Goal: Task Accomplishment & Management: Manage account settings

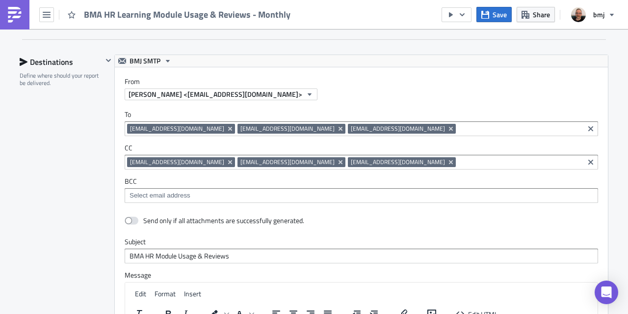
scroll to position [1127, 0]
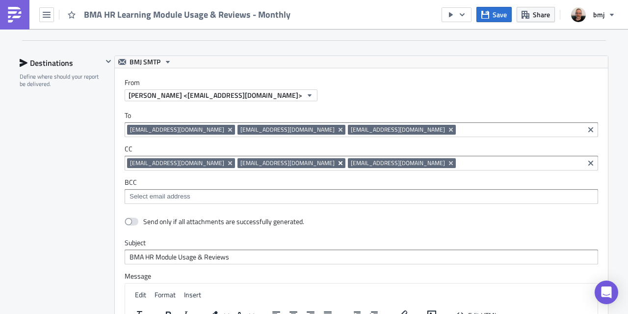
click at [337, 159] on icon "Remove Tag" at bounding box center [341, 163] width 8 height 8
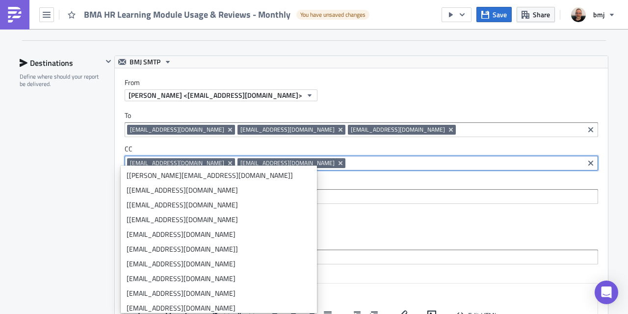
click at [337, 159] on icon "Remove Tag" at bounding box center [341, 163] width 8 height 8
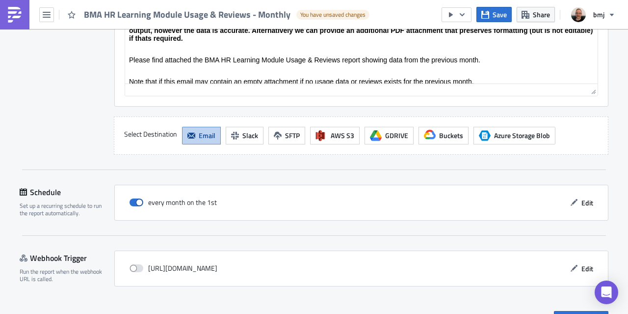
scroll to position [1475, 0]
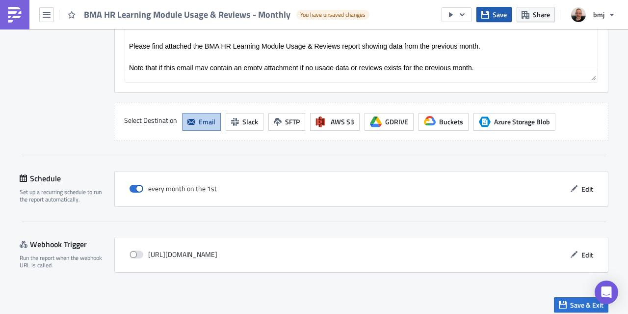
click at [497, 15] on span "Save" at bounding box center [500, 14] width 14 height 10
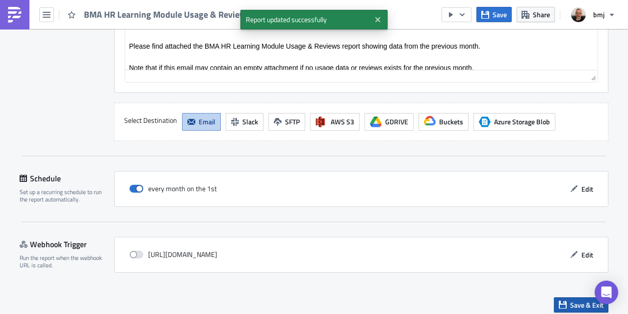
click at [570, 299] on span "Save & Exit" at bounding box center [586, 304] width 33 height 10
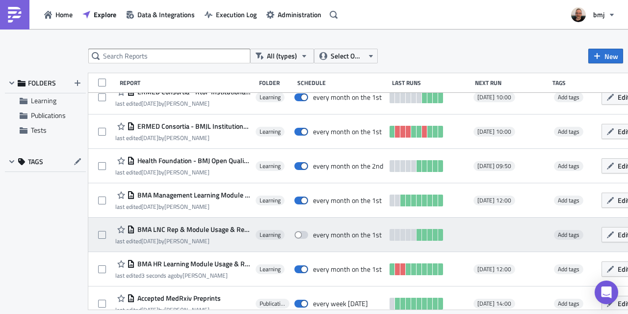
scroll to position [458, 0]
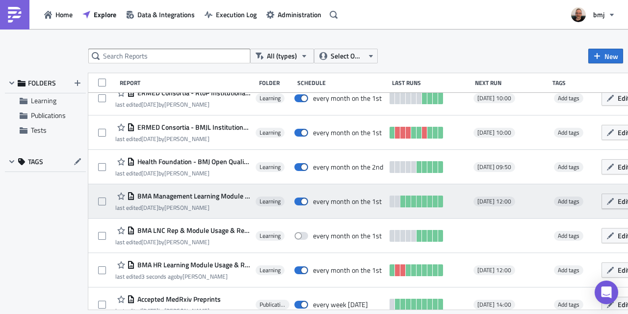
click at [607, 201] on icon "button" at bounding box center [611, 201] width 8 height 8
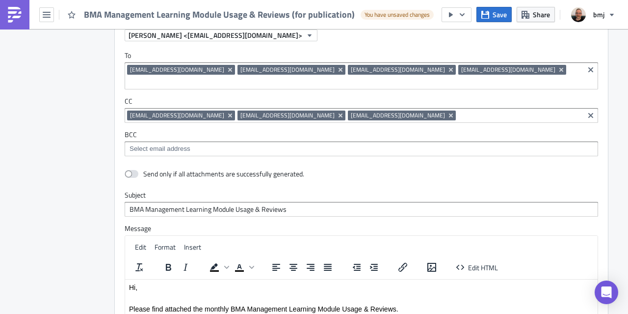
scroll to position [1198, 0]
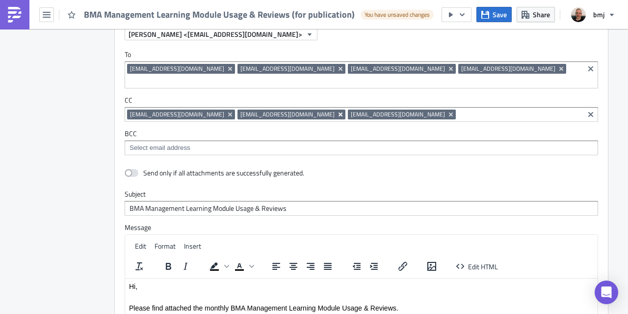
click at [339, 112] on icon "Remove Tag" at bounding box center [341, 114] width 4 height 4
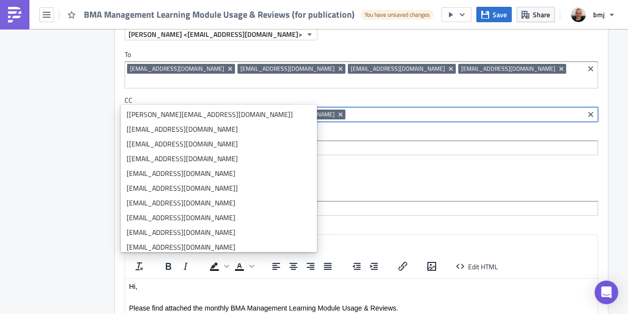
click at [228, 112] on icon "Remove Tag" at bounding box center [230, 114] width 4 height 4
click at [416, 129] on label "BCC" at bounding box center [362, 133] width 474 height 9
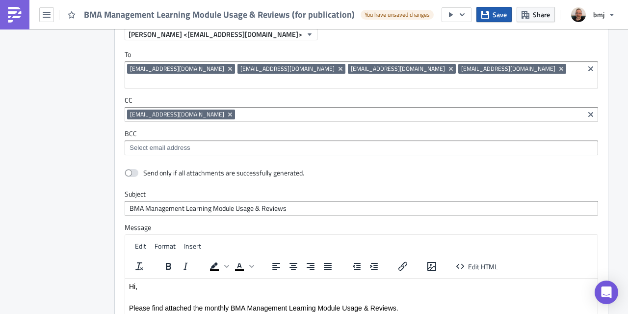
click at [493, 17] on button "Save" at bounding box center [494, 14] width 35 height 15
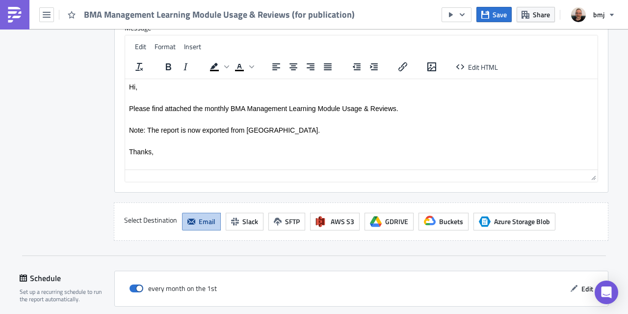
scroll to position [1467, 0]
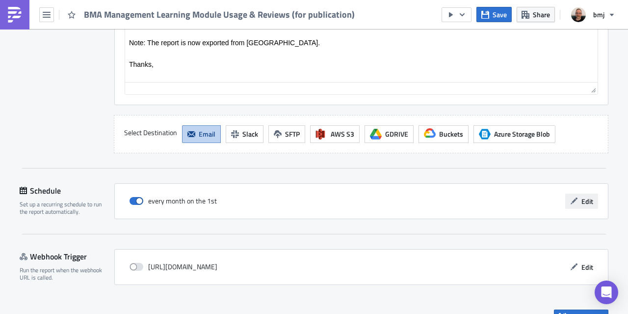
click at [578, 193] on button "Edit" at bounding box center [581, 200] width 33 height 15
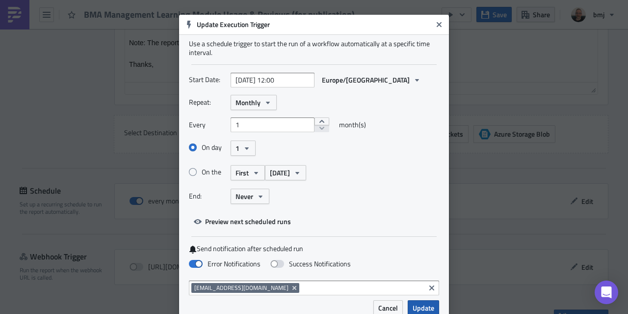
click at [426, 306] on span "Update" at bounding box center [424, 307] width 22 height 10
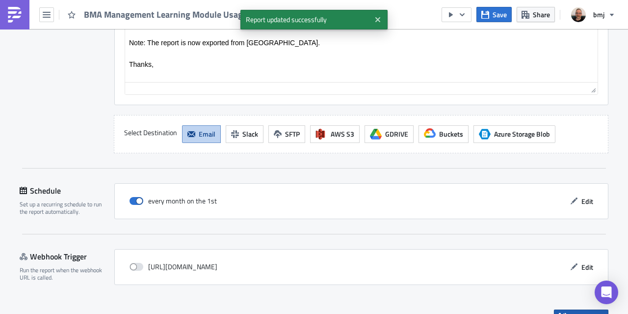
click at [559, 313] on icon "button" at bounding box center [563, 317] width 8 height 8
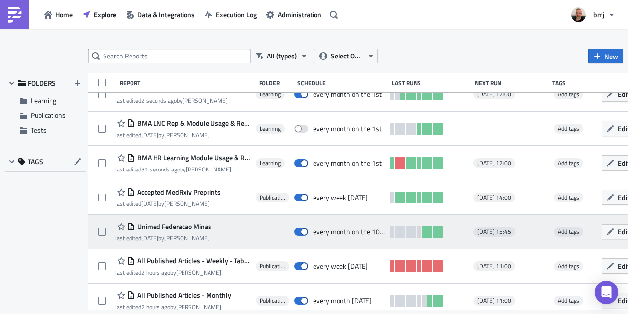
scroll to position [669, 0]
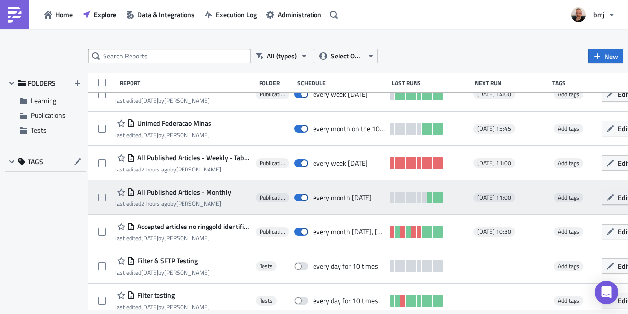
click at [618, 194] on span "Edit" at bounding box center [624, 197] width 12 height 10
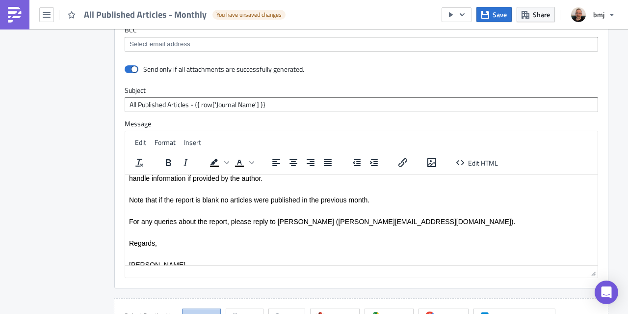
scroll to position [34, 0]
click at [495, 16] on span "Save" at bounding box center [500, 14] width 14 height 10
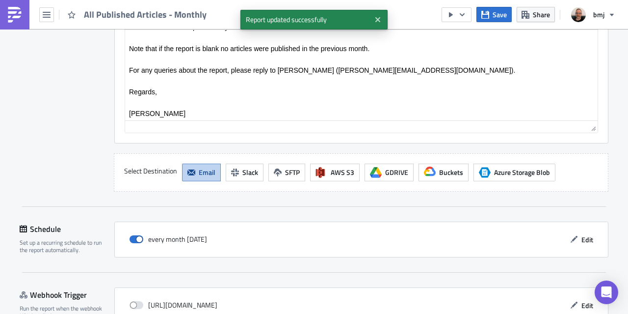
scroll to position [1162, 0]
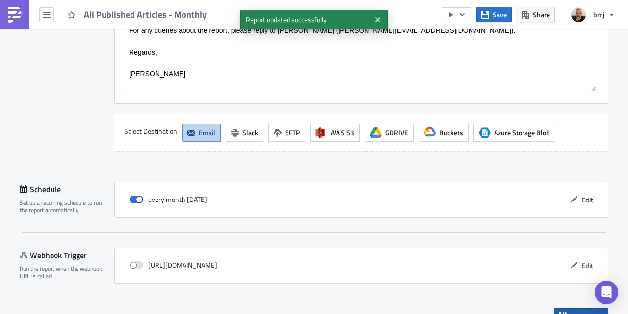
click at [565, 308] on button "Save & Exit" at bounding box center [581, 315] width 54 height 15
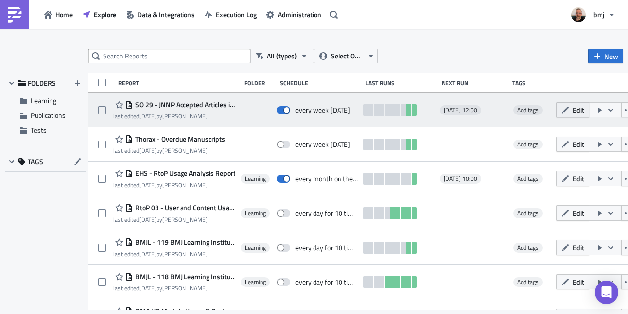
click at [579, 109] on button "Edit" at bounding box center [573, 109] width 33 height 15
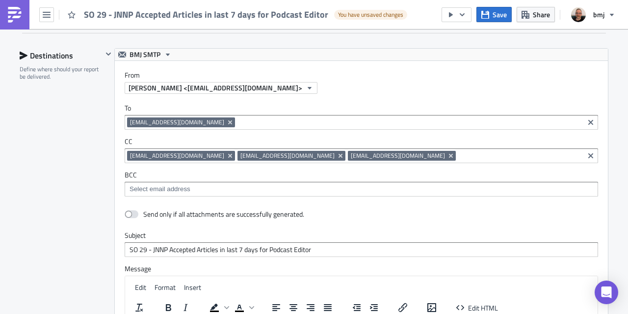
scroll to position [599, 0]
click at [337, 153] on icon "Remove Tag" at bounding box center [341, 156] width 8 height 8
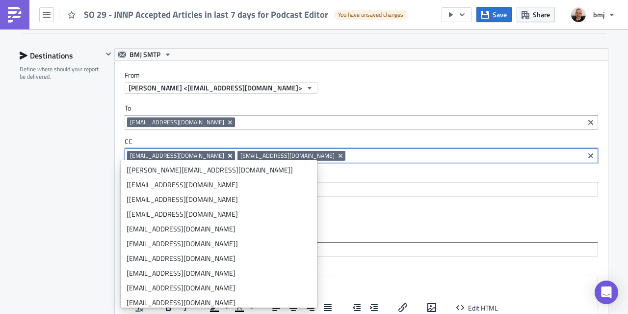
click at [228, 154] on icon "Remove Tag" at bounding box center [230, 156] width 4 height 4
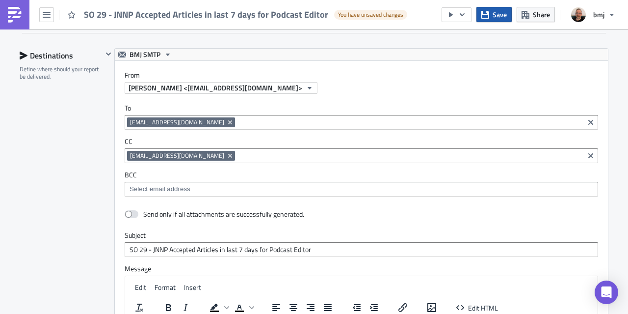
click at [502, 14] on span "Save" at bounding box center [500, 14] width 14 height 10
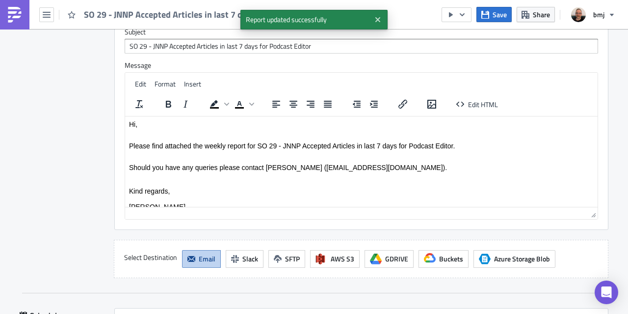
scroll to position [941, 0]
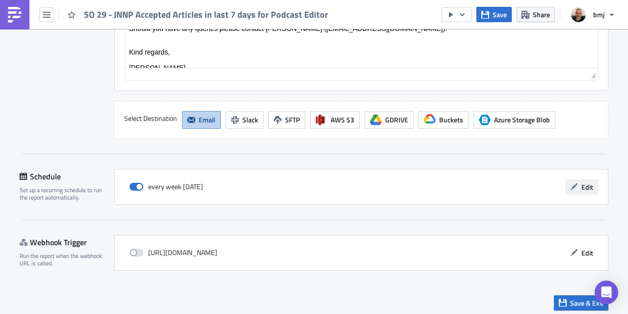
click at [584, 182] on span "Edit" at bounding box center [588, 187] width 12 height 10
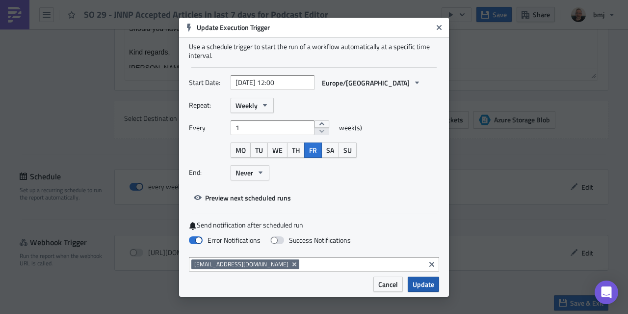
click at [420, 288] on span "Update" at bounding box center [424, 284] width 22 height 10
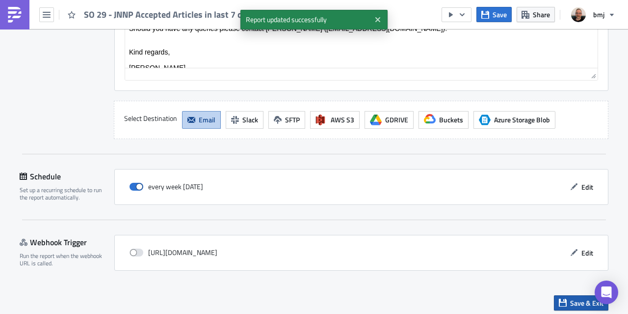
click at [556, 295] on button "Save & Exit" at bounding box center [581, 302] width 54 height 15
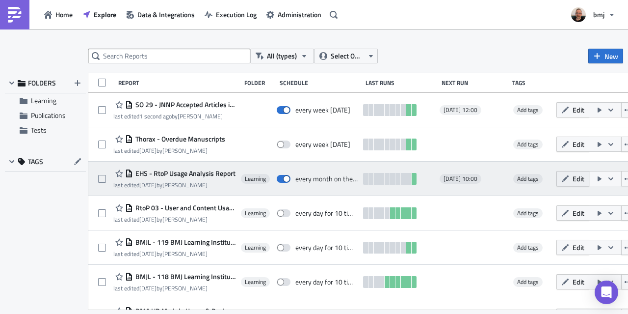
click at [569, 176] on icon "button" at bounding box center [566, 179] width 8 height 8
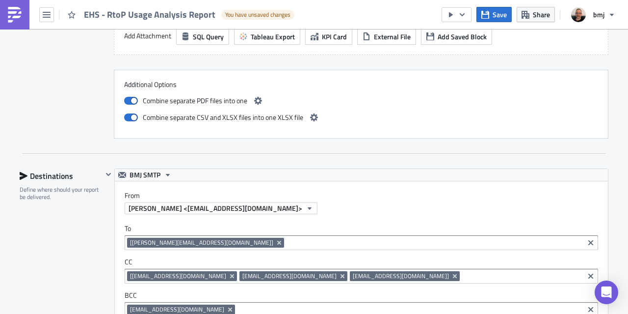
scroll to position [1814, 0]
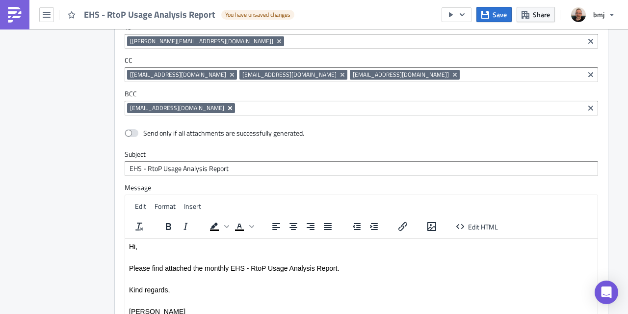
click at [226, 104] on icon "Remove Tag" at bounding box center [230, 108] width 8 height 8
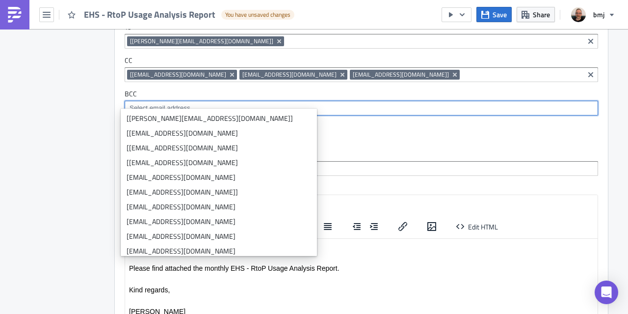
click at [367, 89] on label "BCC" at bounding box center [362, 93] width 474 height 9
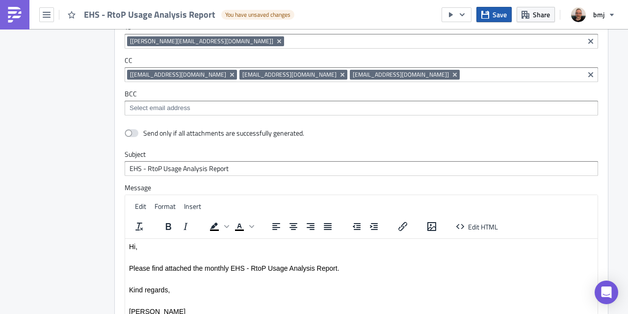
click at [496, 18] on span "Save" at bounding box center [500, 14] width 14 height 10
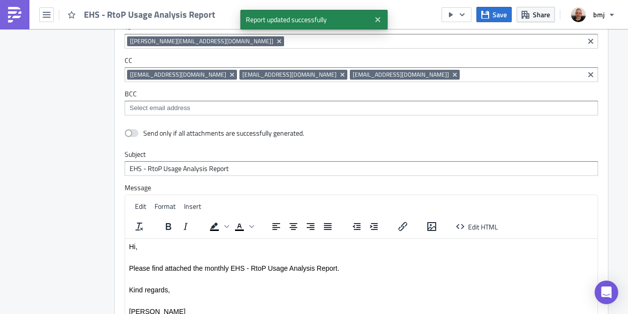
scroll to position [2071, 0]
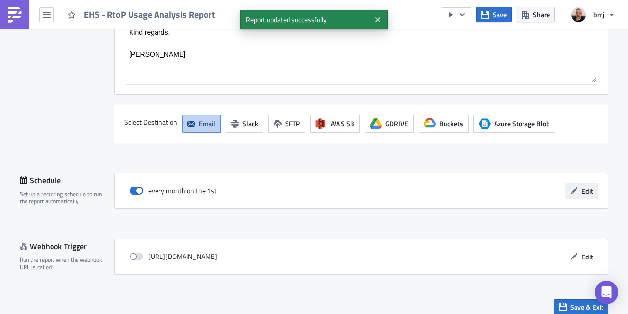
click at [582, 186] on span "Edit" at bounding box center [588, 191] width 12 height 10
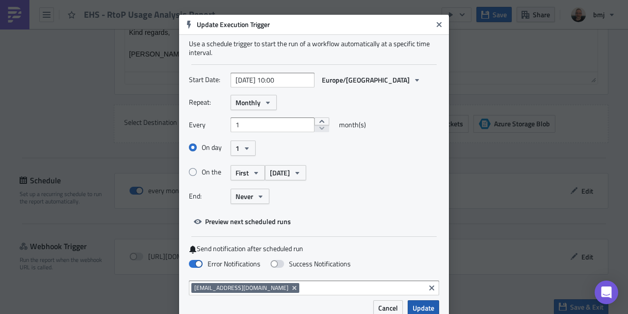
click at [429, 309] on span "Update" at bounding box center [424, 307] width 22 height 10
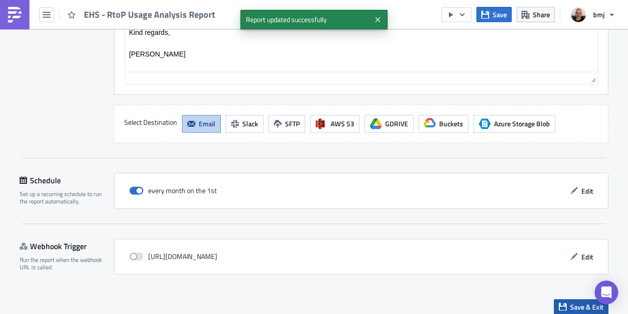
click at [564, 302] on icon "button" at bounding box center [563, 306] width 8 height 8
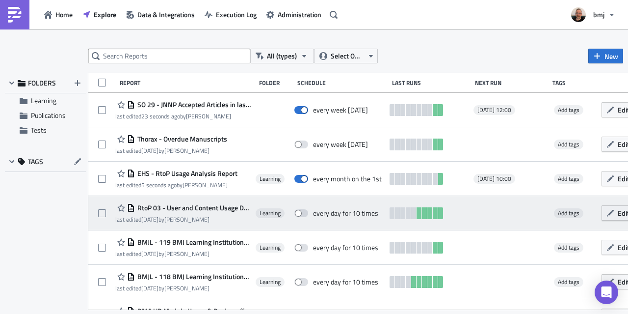
click at [618, 214] on span "Edit" at bounding box center [624, 213] width 12 height 10
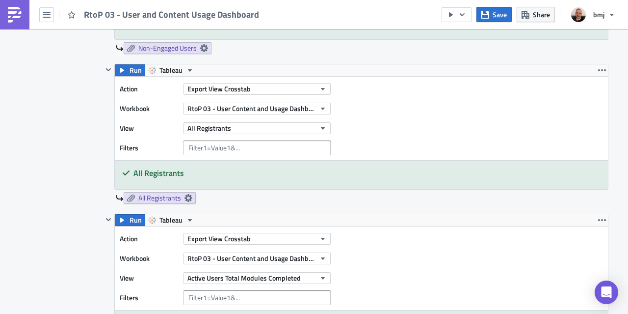
scroll to position [1124, 0]
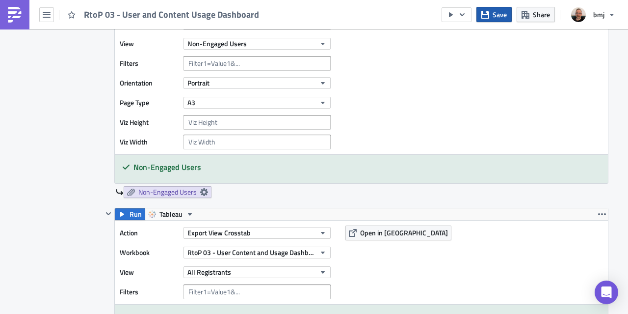
click at [499, 13] on span "Save" at bounding box center [500, 14] width 14 height 10
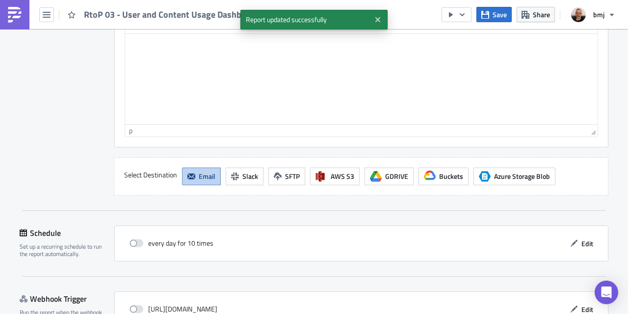
scroll to position [2071, 0]
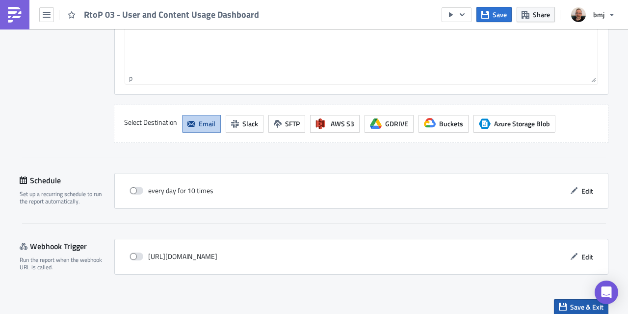
click at [572, 303] on button "Save & Exit" at bounding box center [581, 306] width 54 height 15
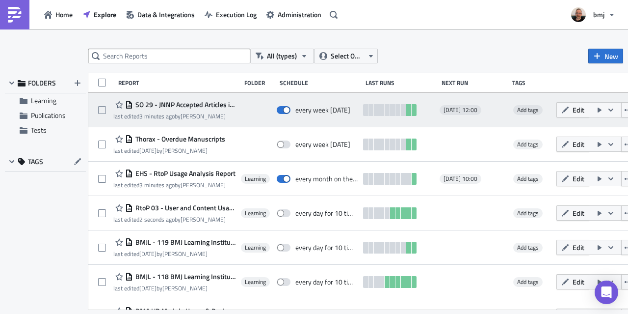
click at [226, 103] on span "SO 29 - JNNP Accepted Articles in last 7 days for Podcast Editor" at bounding box center [184, 104] width 103 height 9
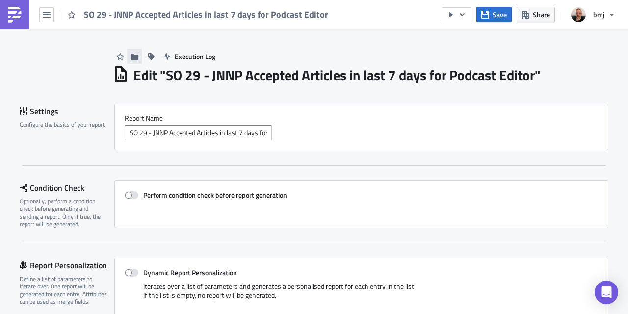
click at [131, 56] on icon "button" at bounding box center [135, 57] width 8 height 8
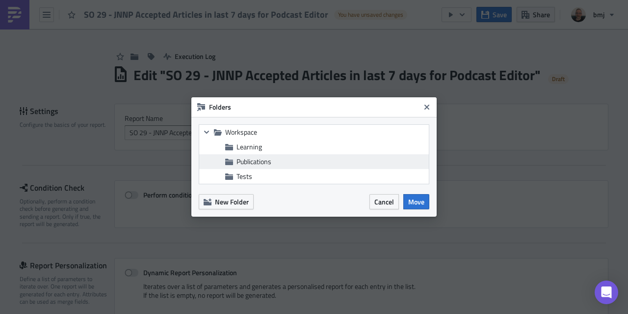
click at [261, 160] on span "Publications" at bounding box center [254, 161] width 35 height 10
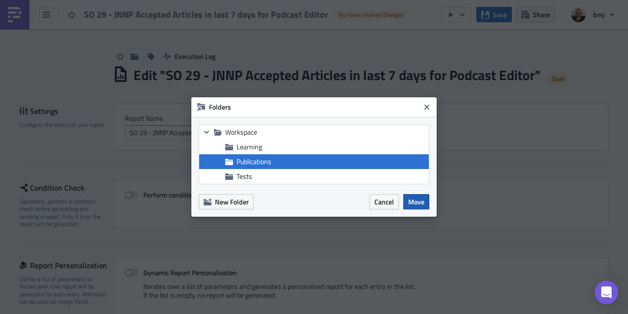
click at [423, 202] on span "Move" at bounding box center [416, 201] width 16 height 10
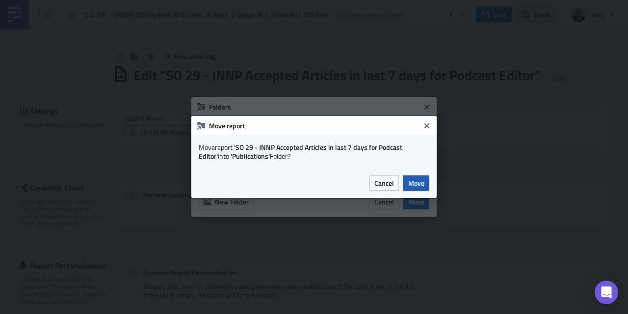
click at [422, 185] on span "Move" at bounding box center [416, 183] width 16 height 10
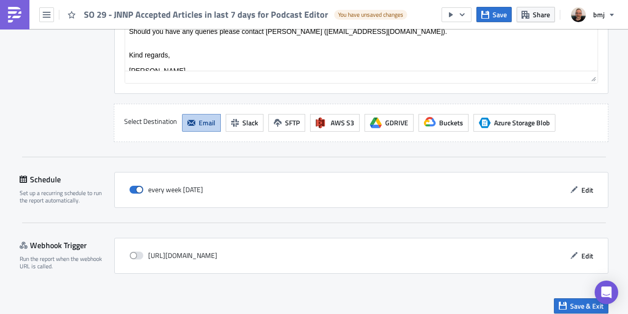
scroll to position [941, 0]
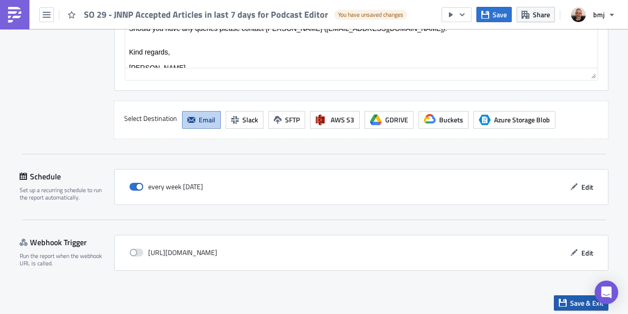
click at [560, 295] on button "Save & Exit" at bounding box center [581, 302] width 54 height 15
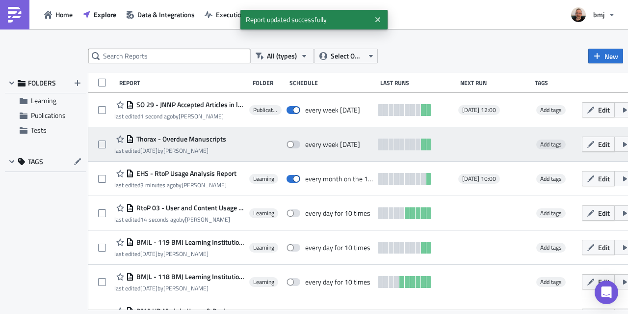
click at [220, 139] on span "Thorax - Overdue Manuscripts" at bounding box center [180, 139] width 92 height 9
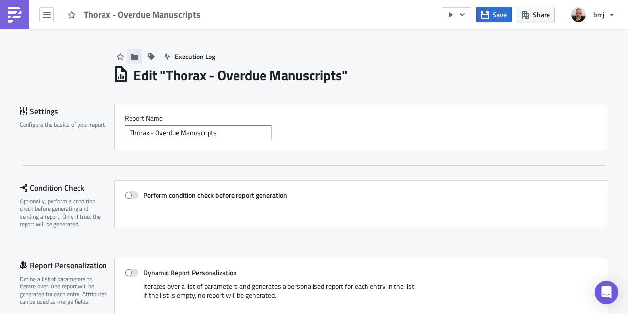
click at [131, 54] on icon "button" at bounding box center [135, 57] width 8 height 8
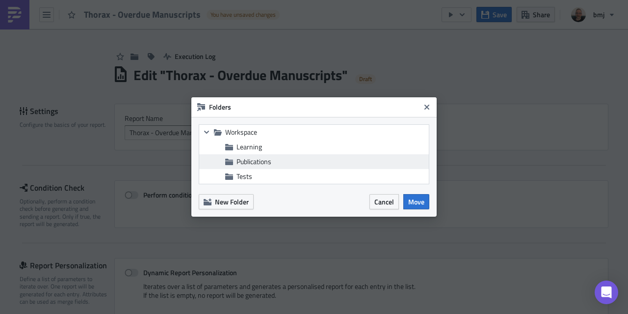
click at [266, 162] on span "Publications" at bounding box center [254, 161] width 35 height 10
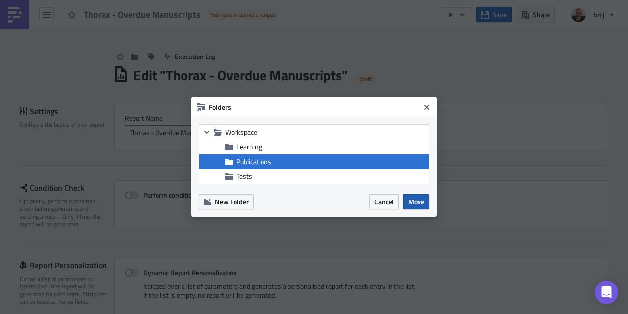
click at [415, 201] on span "Move" at bounding box center [416, 201] width 16 height 10
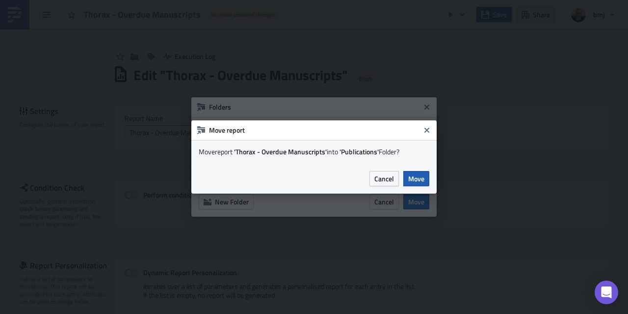
click at [416, 181] on span "Move" at bounding box center [416, 178] width 16 height 10
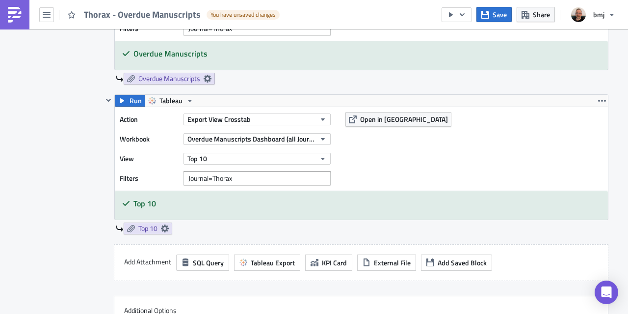
scroll to position [1090, 0]
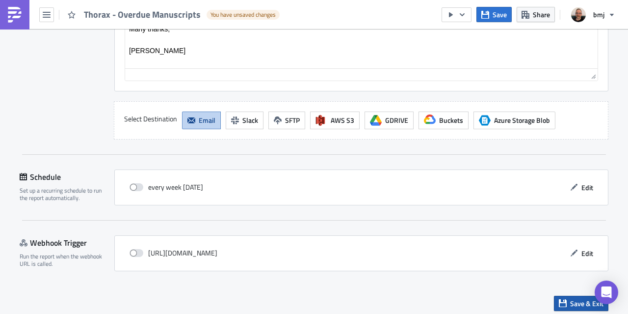
click at [565, 297] on button "Save & Exit" at bounding box center [581, 303] width 54 height 15
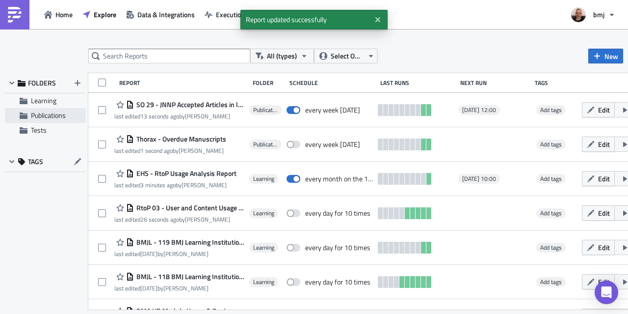
click at [41, 114] on span "Publications" at bounding box center [48, 115] width 35 height 10
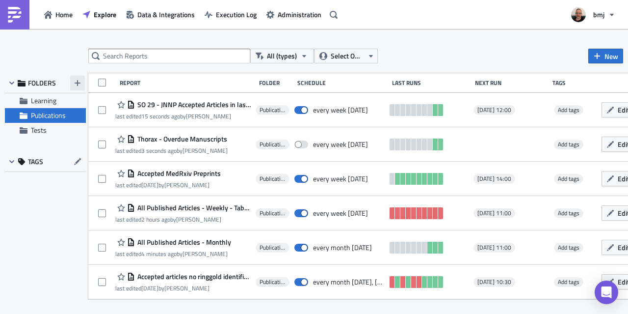
click at [76, 82] on icon "button" at bounding box center [78, 83] width 6 height 6
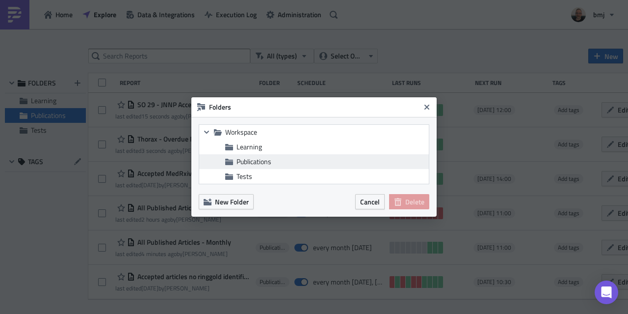
click at [270, 162] on span "Publications" at bounding box center [254, 161] width 35 height 10
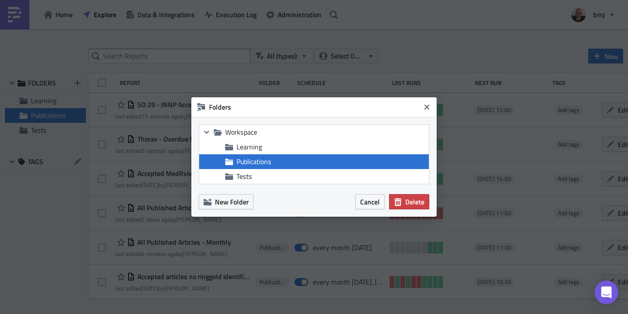
click at [270, 162] on span "Publications" at bounding box center [254, 161] width 35 height 10
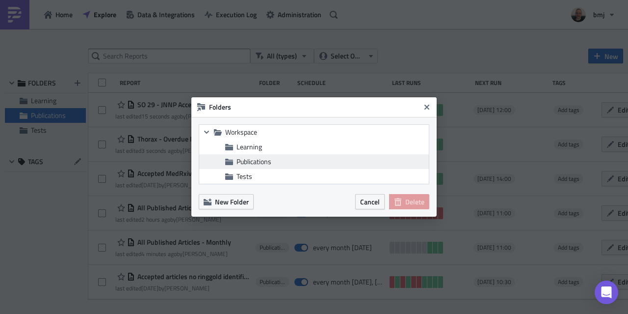
click at [270, 162] on span "Publications" at bounding box center [254, 161] width 35 height 10
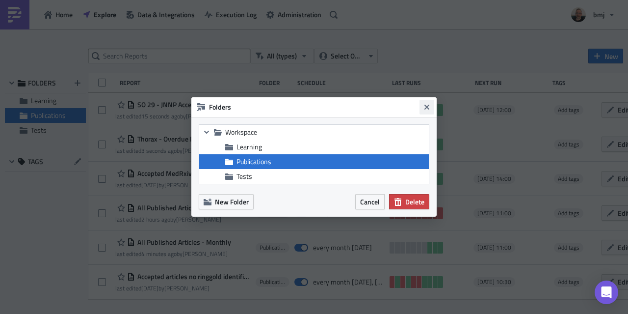
click at [431, 107] on button "Close" at bounding box center [427, 107] width 15 height 15
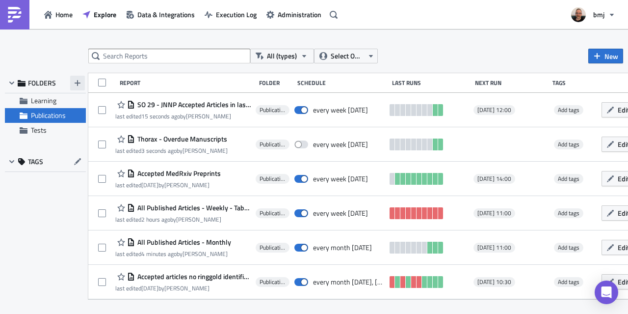
click at [79, 82] on icon "button" at bounding box center [78, 83] width 6 height 6
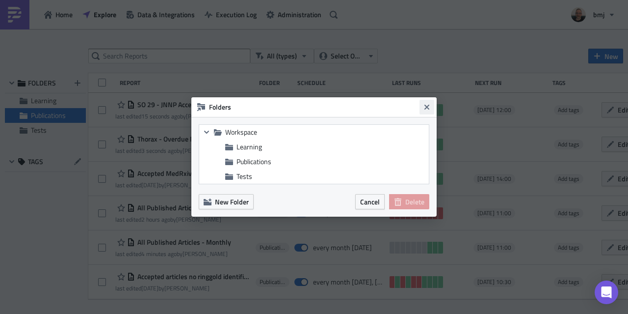
click at [428, 109] on icon "Close" at bounding box center [427, 107] width 8 height 8
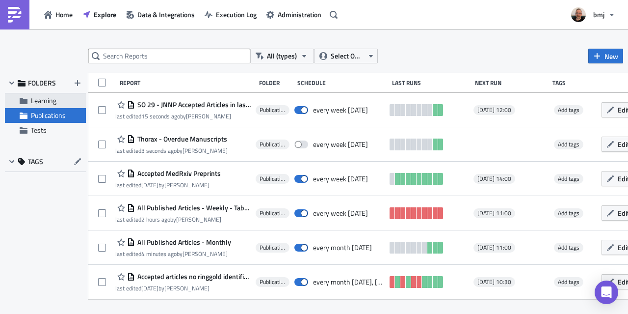
click at [48, 98] on span "Learning" at bounding box center [44, 100] width 26 height 10
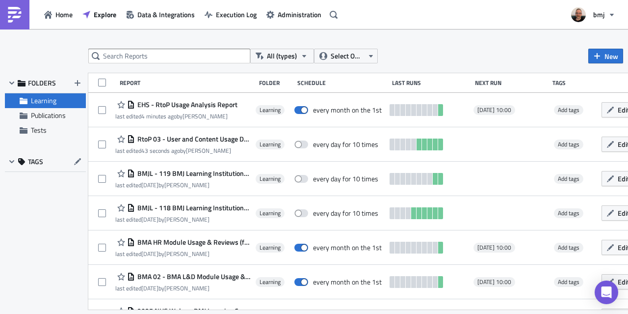
click at [50, 84] on span "FOLDERS" at bounding box center [42, 83] width 28 height 9
click at [50, 98] on span "Learning" at bounding box center [44, 100] width 26 height 10
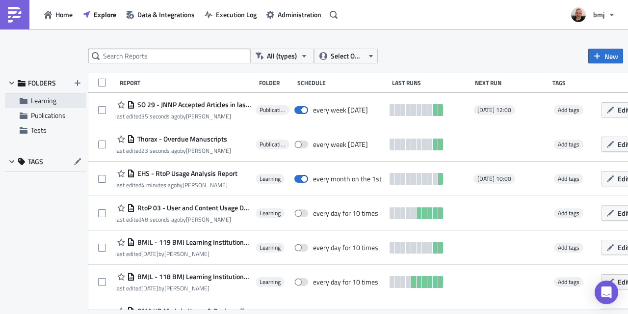
click at [49, 100] on span "Learning" at bounding box center [44, 100] width 26 height 10
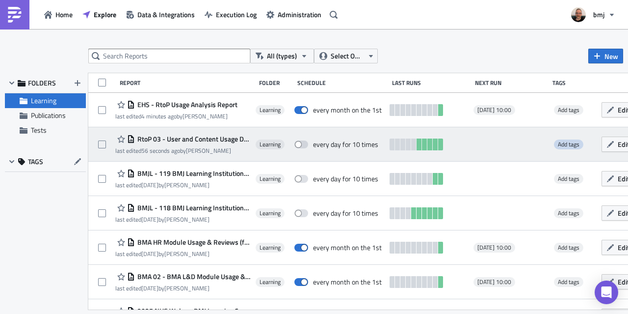
click at [564, 143] on span "Add tags" at bounding box center [569, 143] width 22 height 9
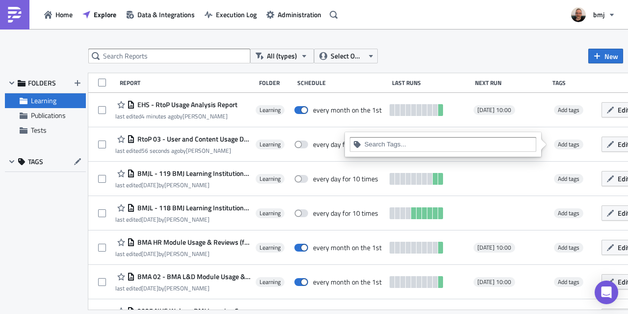
click at [453, 144] on input at bounding box center [449, 144] width 168 height 10
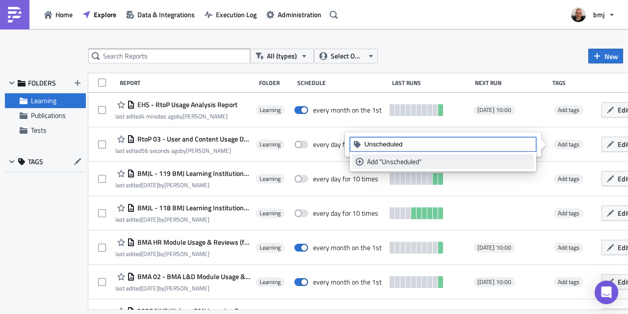
type input "Unscheduled"
click at [405, 163] on div "Add "Unscheduled"" at bounding box center [448, 162] width 163 height 10
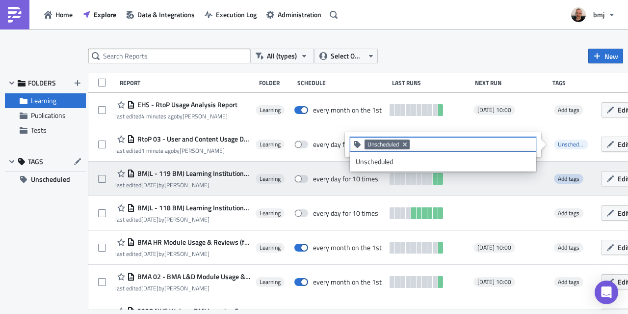
click at [563, 178] on span "Add tags" at bounding box center [569, 178] width 22 height 9
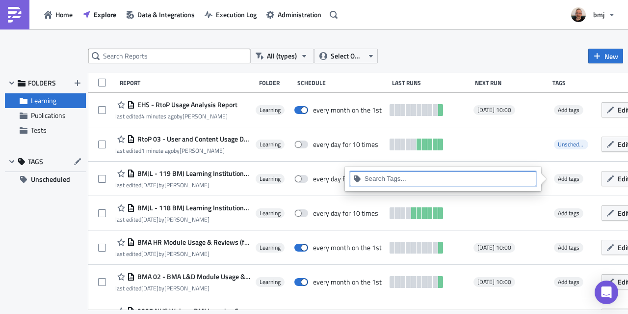
click at [499, 179] on input at bounding box center [449, 179] width 168 height 10
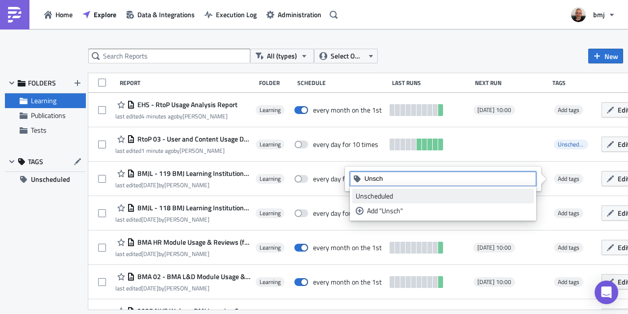
type input "Unsch"
click at [439, 194] on div "Unscheduled" at bounding box center [443, 196] width 175 height 10
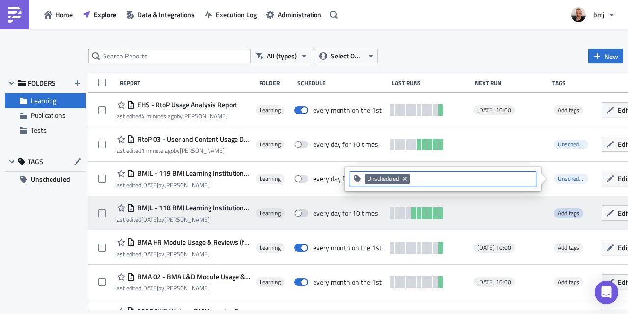
click at [570, 212] on span "Add tags" at bounding box center [569, 212] width 22 height 9
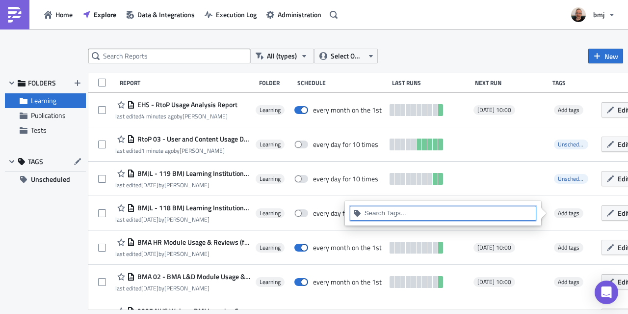
click at [501, 216] on input at bounding box center [449, 213] width 168 height 10
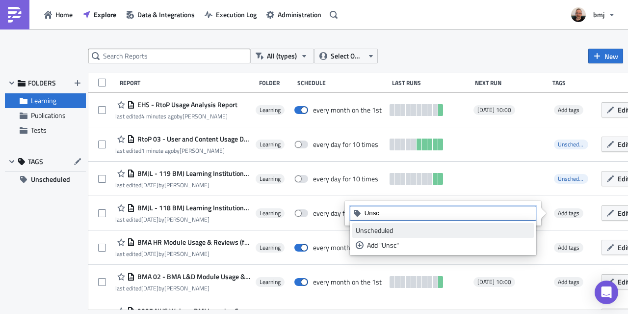
type input "Unsc"
click at [448, 229] on div "Unscheduled" at bounding box center [443, 230] width 175 height 10
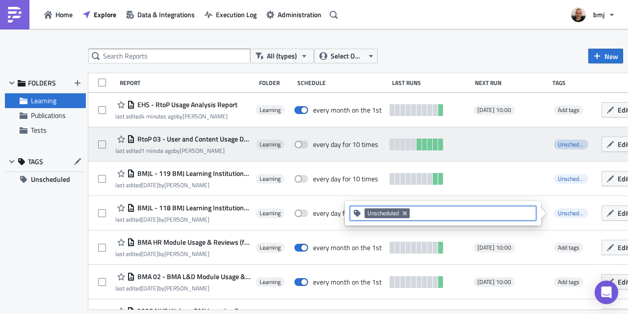
click at [566, 146] on span "Unscheduled" at bounding box center [573, 143] width 31 height 9
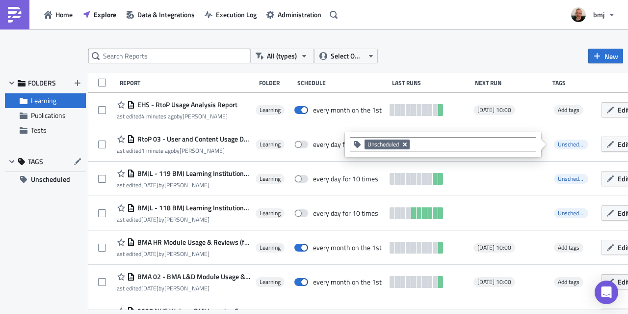
click at [404, 143] on icon "Remove Tag" at bounding box center [405, 144] width 4 height 4
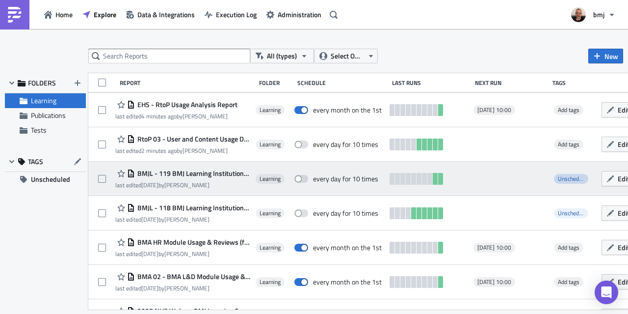
click at [566, 177] on span "Unscheduled" at bounding box center [573, 178] width 31 height 9
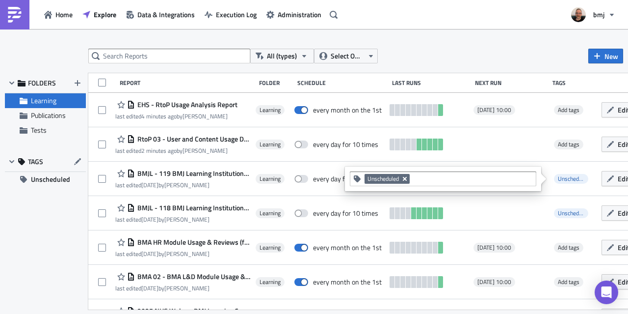
click at [404, 175] on icon "Remove Tag" at bounding box center [405, 179] width 8 height 8
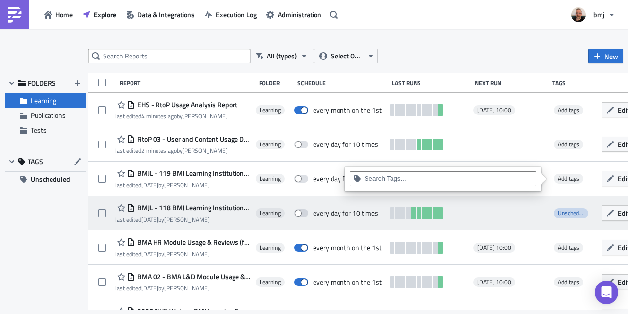
click at [565, 211] on span "Unscheduled" at bounding box center [573, 212] width 31 height 9
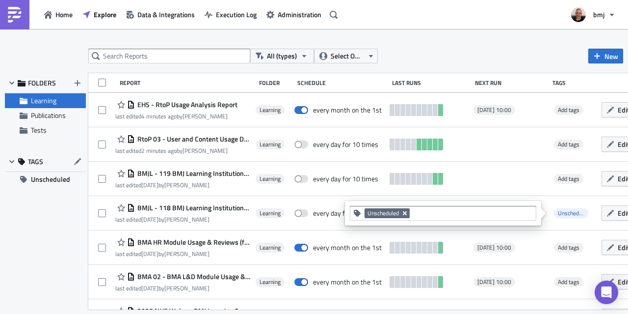
click at [405, 211] on icon "Remove Tag" at bounding box center [405, 213] width 8 height 8
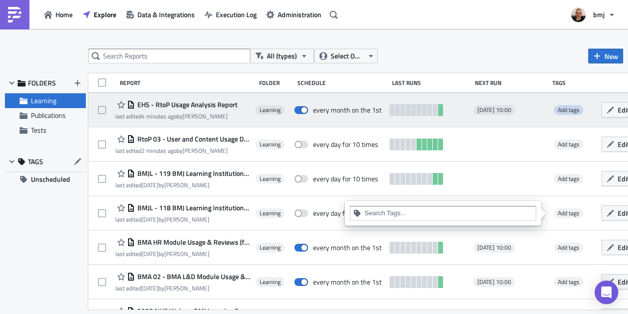
click at [564, 106] on span "Add tags" at bounding box center [569, 109] width 22 height 9
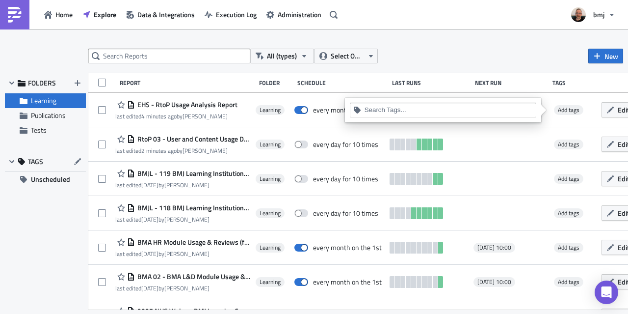
click at [481, 105] on div at bounding box center [443, 110] width 187 height 15
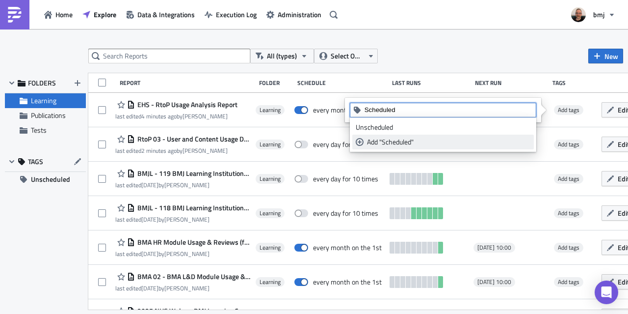
type input "Scheduled"
click at [386, 142] on div "Add "Scheduled"" at bounding box center [448, 142] width 163 height 10
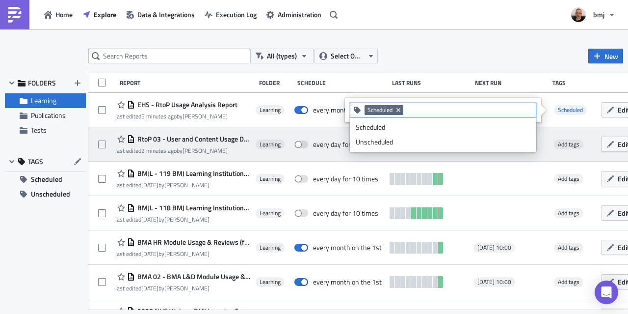
click at [515, 158] on div "RtoP 03 - User and Content Usage Dashboard last edited 2 minutes ago by [PERSON…" at bounding box center [397, 144] width 619 height 34
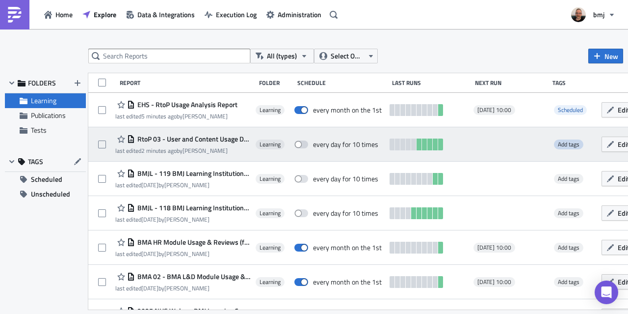
click at [568, 141] on span "Add tags" at bounding box center [569, 143] width 22 height 9
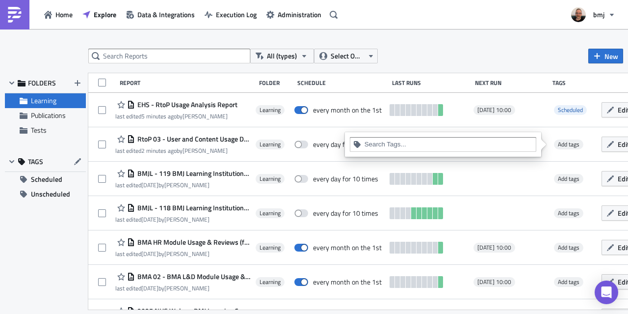
click at [458, 143] on input at bounding box center [449, 144] width 168 height 10
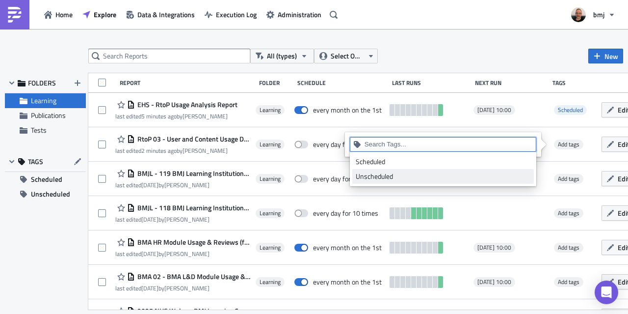
click at [414, 175] on div "Unscheduled" at bounding box center [443, 176] width 175 height 10
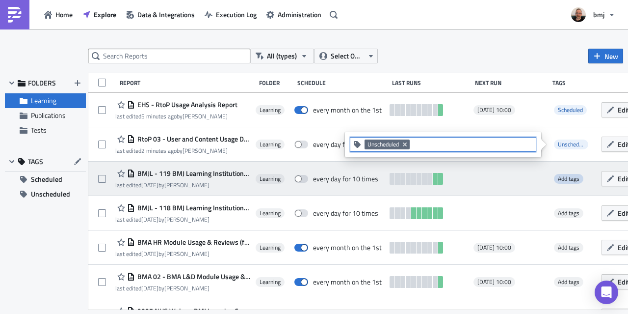
click at [564, 178] on span "Add tags" at bounding box center [569, 178] width 22 height 9
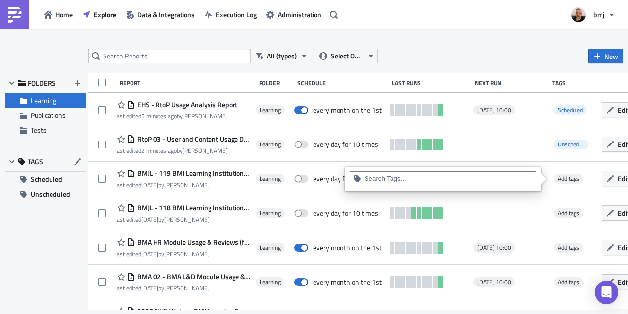
click at [471, 174] on input at bounding box center [449, 179] width 168 height 10
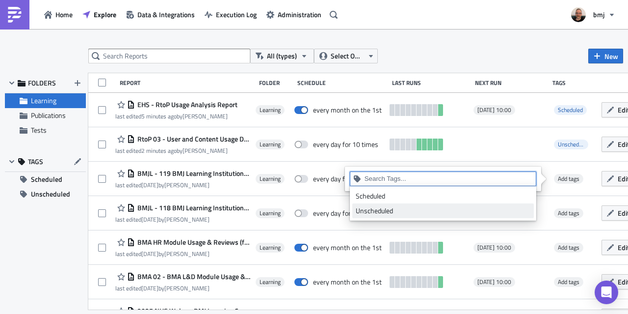
click at [421, 210] on div "Unscheduled" at bounding box center [443, 211] width 175 height 10
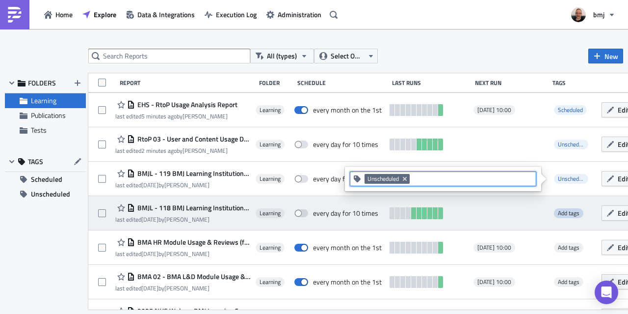
click at [568, 212] on span "Add tags" at bounding box center [569, 212] width 22 height 9
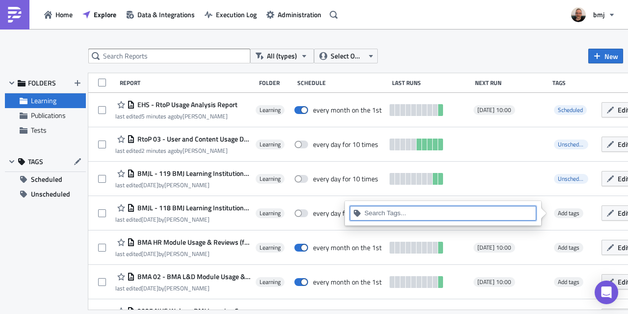
click at [446, 215] on input at bounding box center [449, 213] width 168 height 10
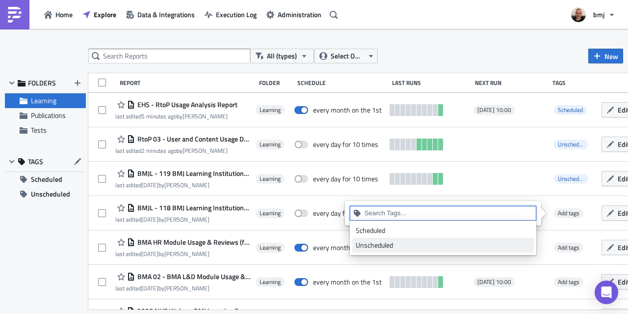
click at [401, 244] on div "Unscheduled" at bounding box center [443, 245] width 175 height 10
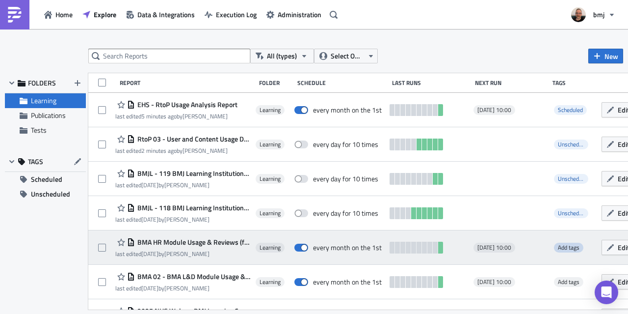
click at [561, 247] on span "Add tags" at bounding box center [569, 246] width 22 height 9
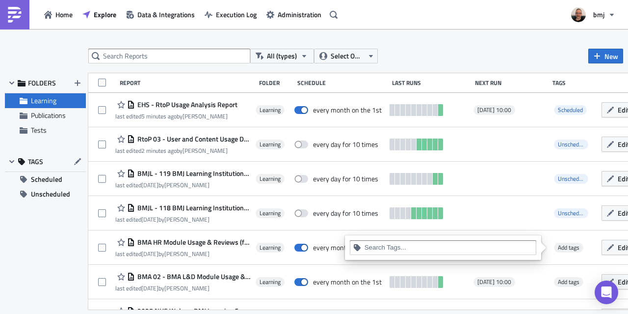
click at [478, 244] on input at bounding box center [449, 247] width 168 height 10
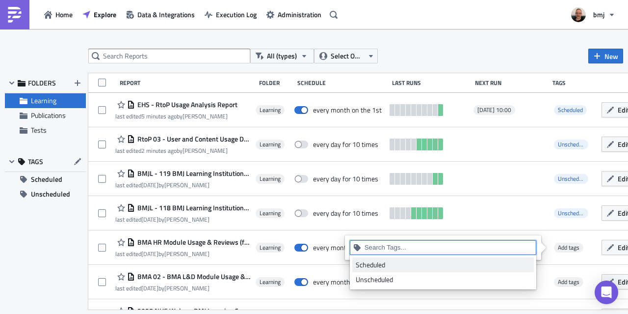
click at [429, 262] on div "Scheduled" at bounding box center [443, 265] width 175 height 10
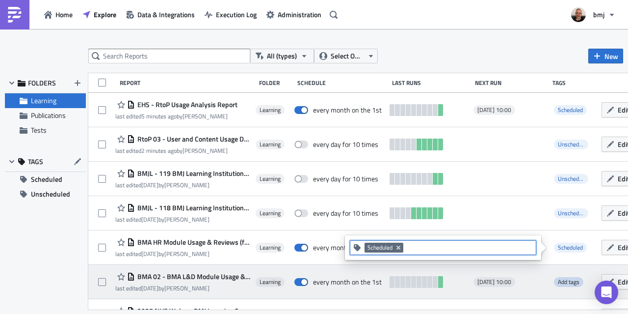
click at [559, 280] on span "Add tags" at bounding box center [569, 281] width 22 height 9
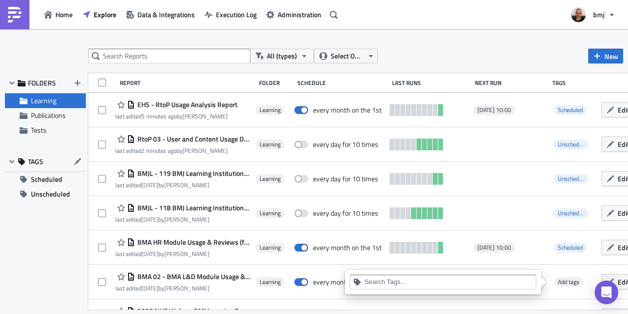
click at [500, 283] on input at bounding box center [449, 282] width 168 height 10
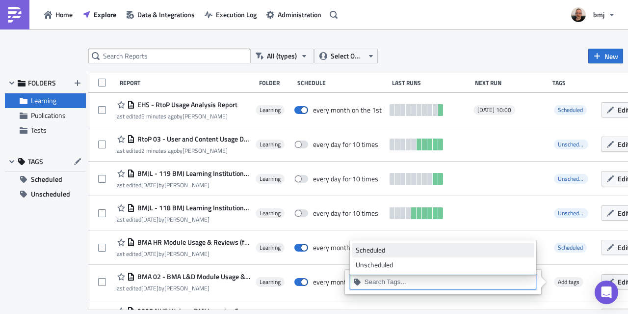
click at [421, 250] on div "Scheduled" at bounding box center [443, 250] width 175 height 10
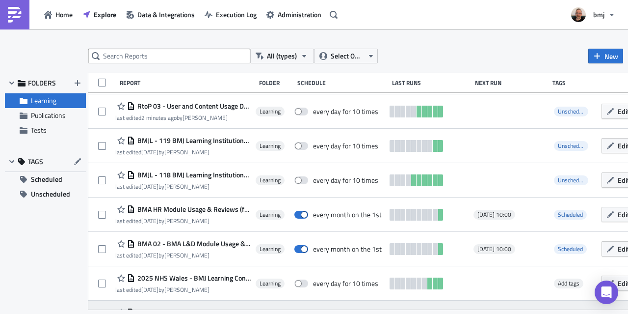
scroll to position [133, 0]
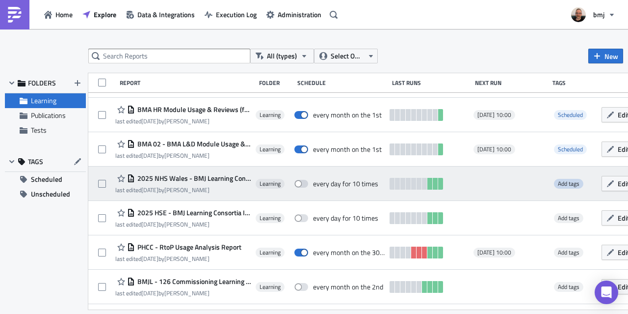
click at [565, 184] on span "Add tags" at bounding box center [569, 183] width 22 height 9
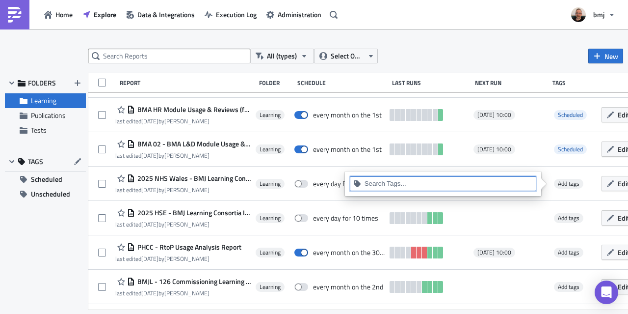
click at [471, 185] on input at bounding box center [449, 184] width 168 height 10
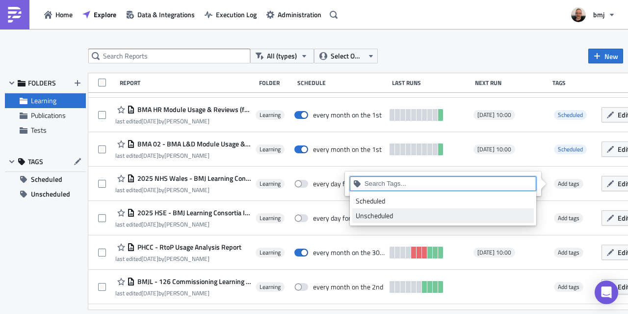
click at [420, 216] on div "Unscheduled" at bounding box center [443, 216] width 175 height 10
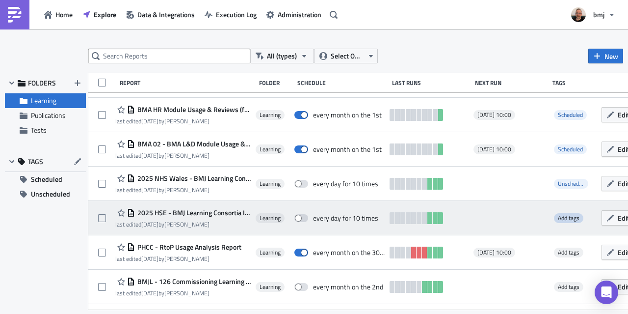
click at [563, 217] on span "Add tags" at bounding box center [569, 217] width 22 height 9
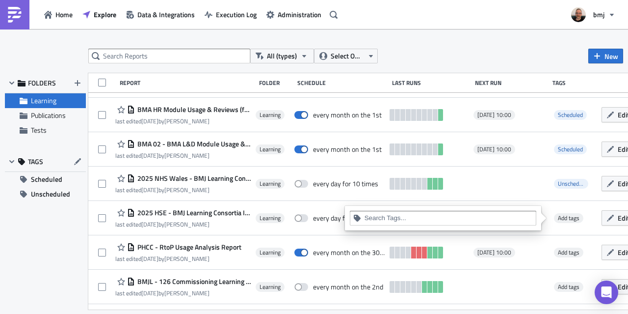
click at [479, 215] on input at bounding box center [449, 218] width 168 height 10
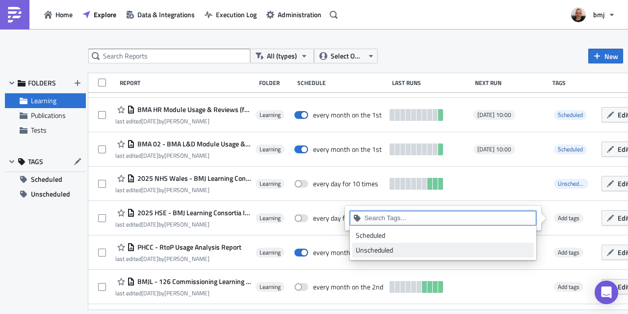
click at [413, 247] on div "Unscheduled" at bounding box center [443, 250] width 175 height 10
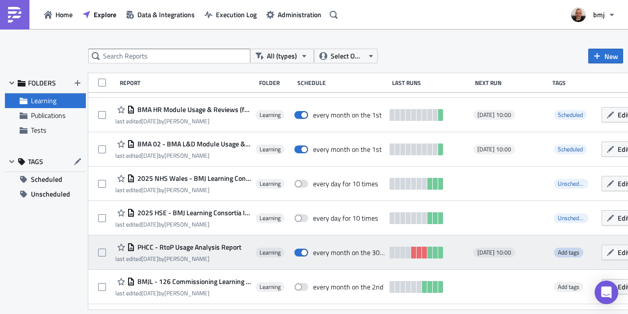
click at [564, 252] on span "Add tags" at bounding box center [569, 251] width 22 height 9
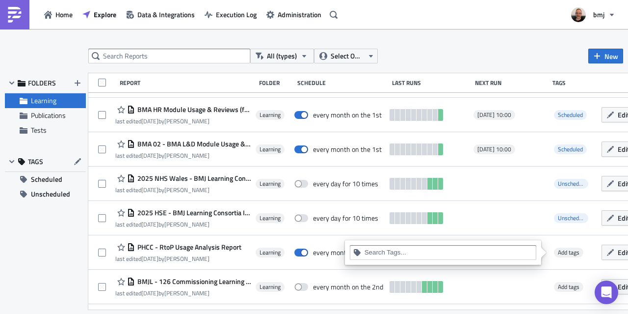
click at [496, 246] on div at bounding box center [443, 252] width 187 height 15
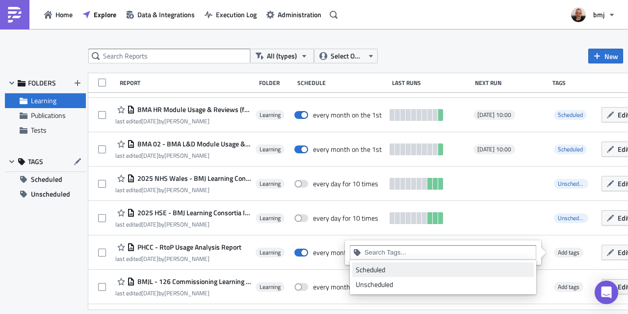
click at [424, 269] on div "Scheduled" at bounding box center [443, 270] width 175 height 10
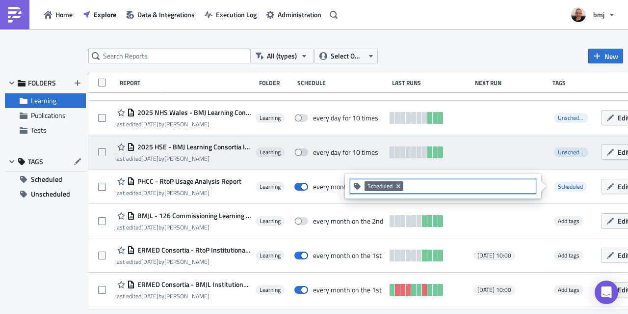
scroll to position [250, 0]
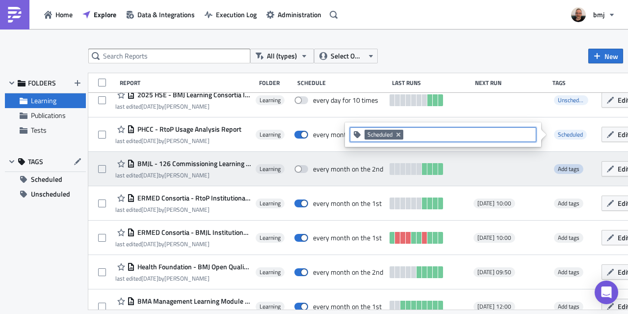
click at [570, 168] on span "Add tags" at bounding box center [569, 168] width 22 height 9
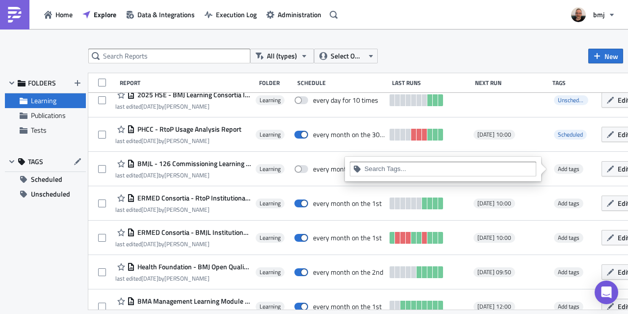
click at [485, 168] on input at bounding box center [449, 169] width 168 height 10
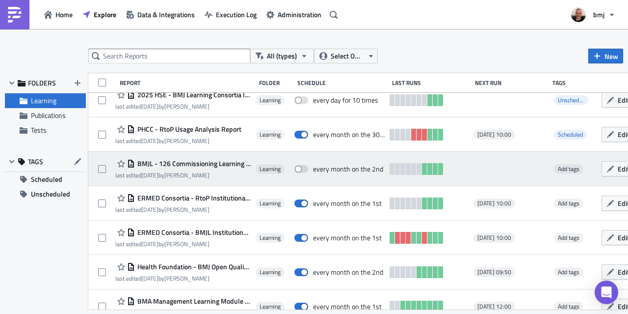
click at [555, 184] on div "BMJL - 126 Commissioning Learning Course Usage & Reviews last edited [DATE] by …" at bounding box center [397, 169] width 619 height 34
click at [610, 171] on button "Edit" at bounding box center [618, 168] width 33 height 15
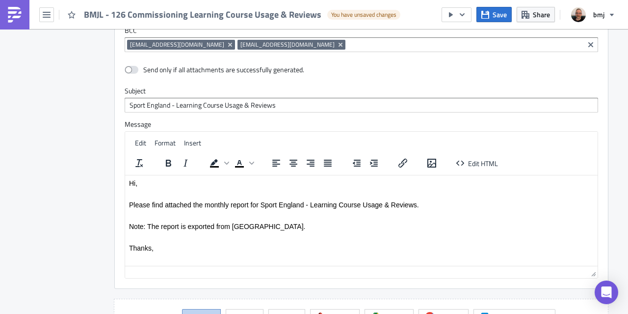
scroll to position [1247, 0]
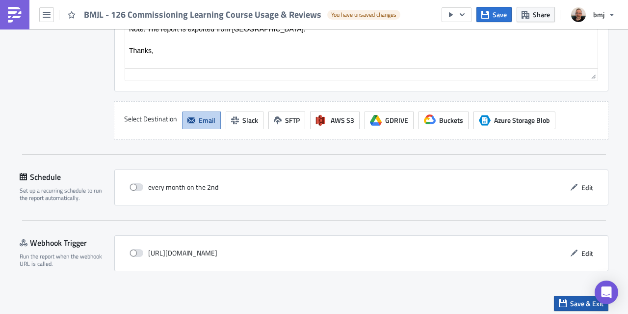
click at [559, 299] on icon "button" at bounding box center [563, 303] width 8 height 8
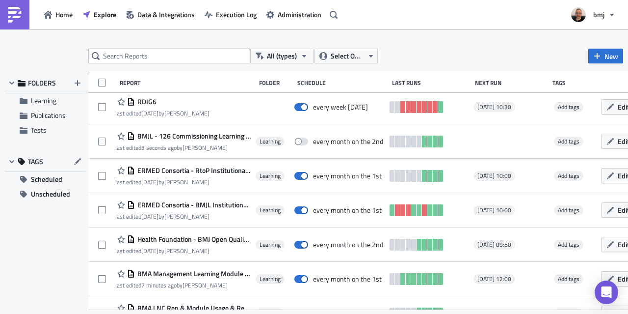
scroll to position [381, 0]
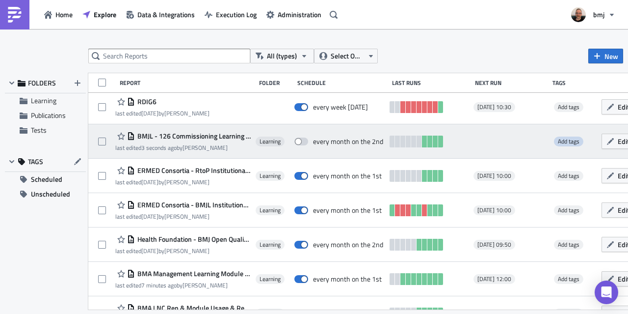
click at [561, 140] on span "Add tags" at bounding box center [569, 140] width 22 height 9
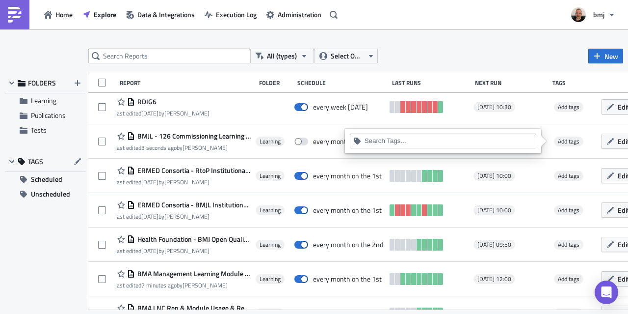
click at [452, 144] on input at bounding box center [449, 141] width 168 height 10
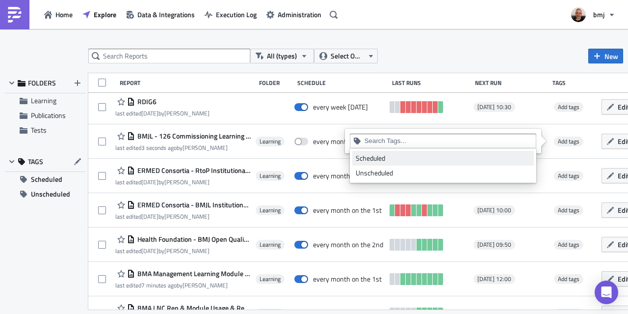
click at [403, 159] on div "Scheduled" at bounding box center [443, 158] width 175 height 10
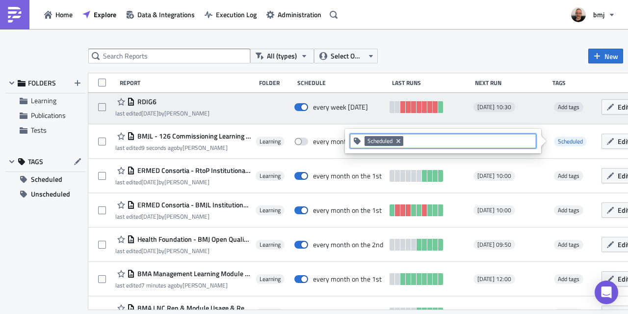
click at [542, 121] on div "RDIG6 last edited [DATE] by [PERSON_NAME] every week [DATE][DATE] 10:30 Add tag…" at bounding box center [397, 107] width 619 height 34
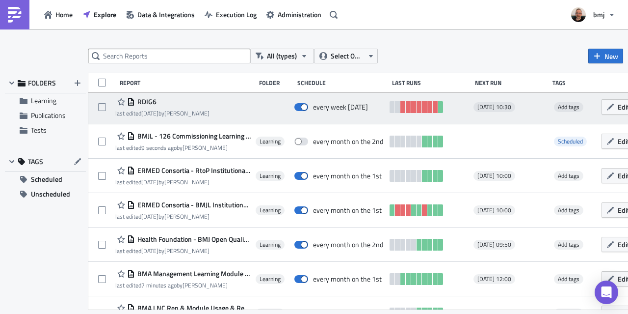
scroll to position [329, 0]
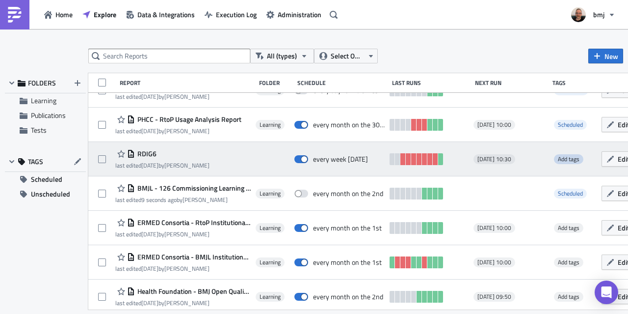
click at [565, 158] on span "Add tags" at bounding box center [569, 158] width 22 height 9
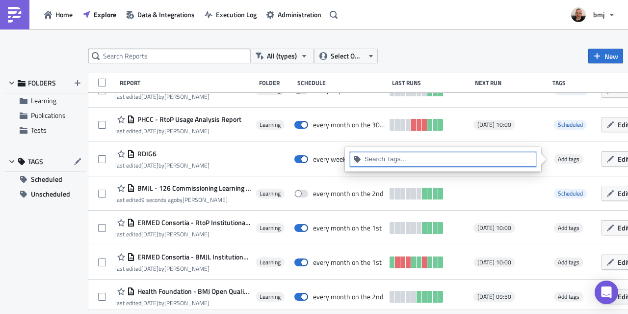
click at [440, 159] on input at bounding box center [449, 159] width 168 height 10
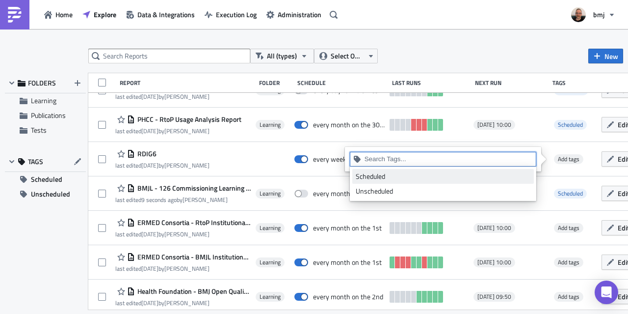
click at [415, 176] on div "Scheduled" at bounding box center [443, 176] width 175 height 10
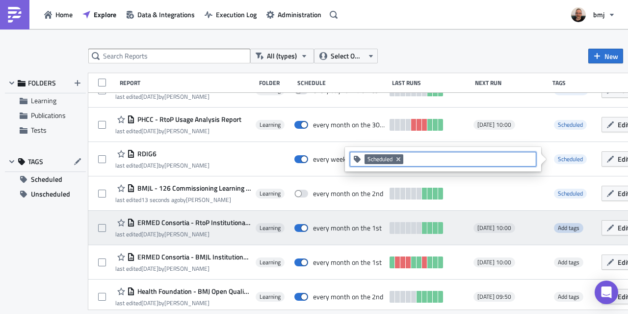
click at [563, 229] on span "Add tags" at bounding box center [569, 227] width 22 height 9
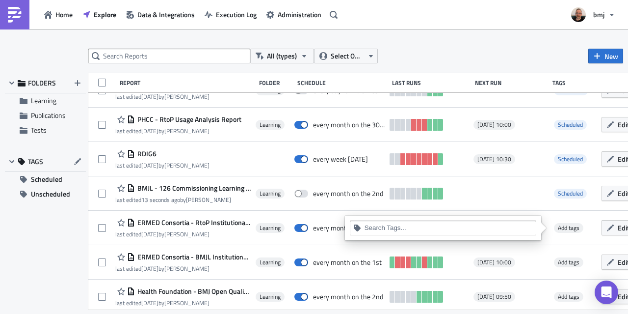
click at [512, 226] on input at bounding box center [449, 228] width 168 height 10
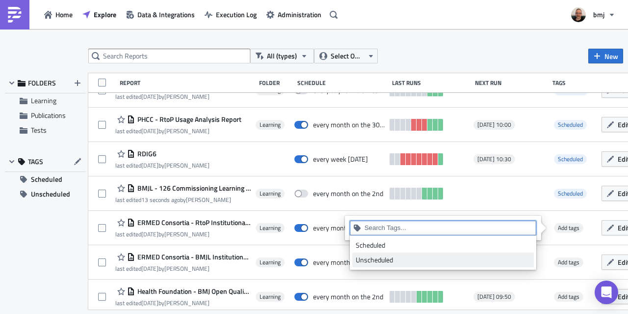
click at [404, 248] on div "Scheduled" at bounding box center [443, 245] width 175 height 10
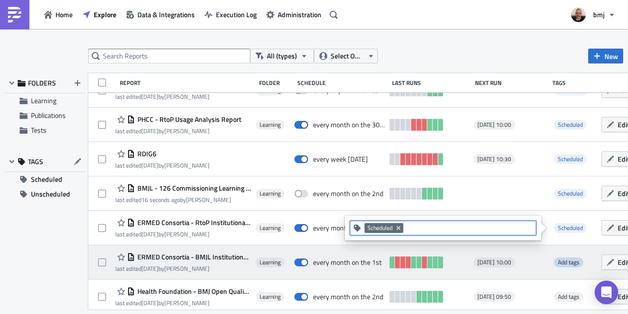
click at [563, 262] on span "Add tags" at bounding box center [569, 261] width 22 height 9
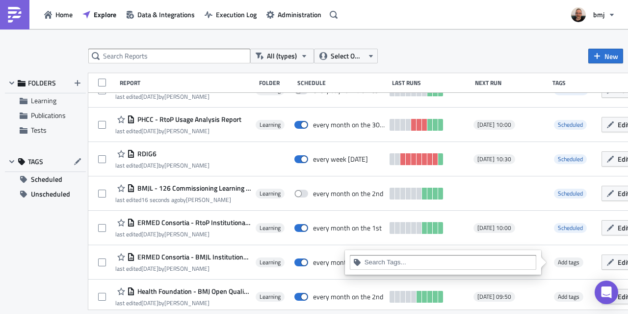
click at [490, 264] on input at bounding box center [449, 262] width 168 height 10
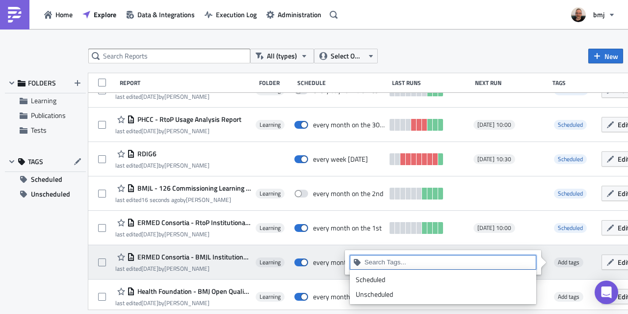
click at [389, 279] on div "Scheduled" at bounding box center [443, 279] width 175 height 10
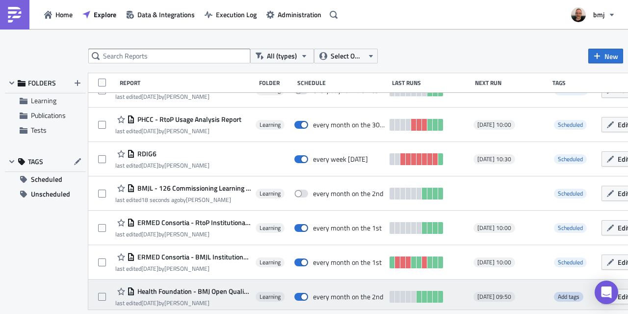
click at [560, 297] on span "Add tags" at bounding box center [569, 296] width 22 height 9
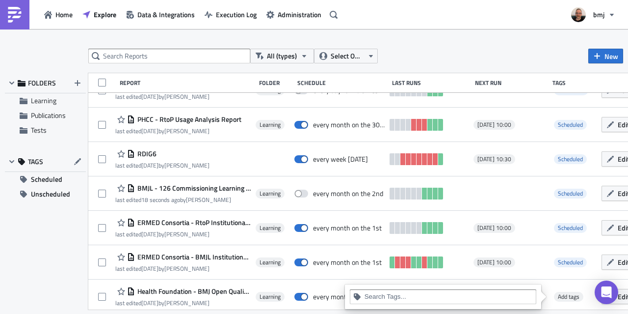
click at [487, 293] on input at bounding box center [449, 297] width 168 height 10
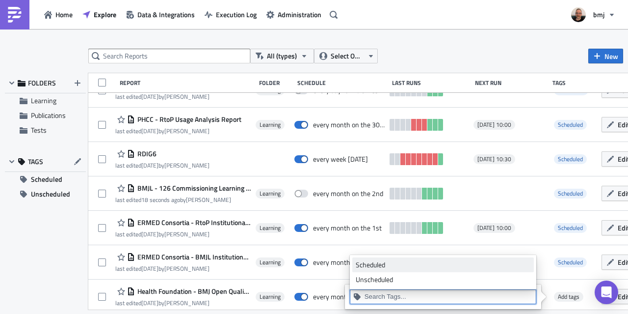
click at [395, 266] on div "Scheduled" at bounding box center [443, 265] width 175 height 10
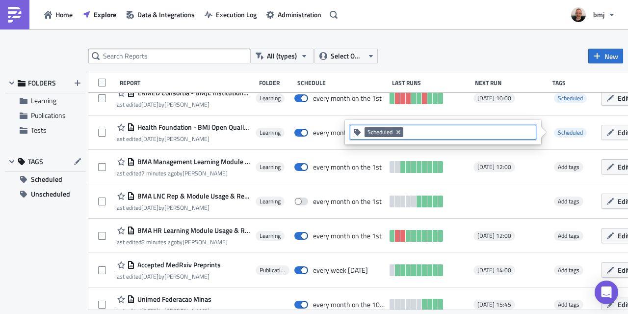
scroll to position [495, 0]
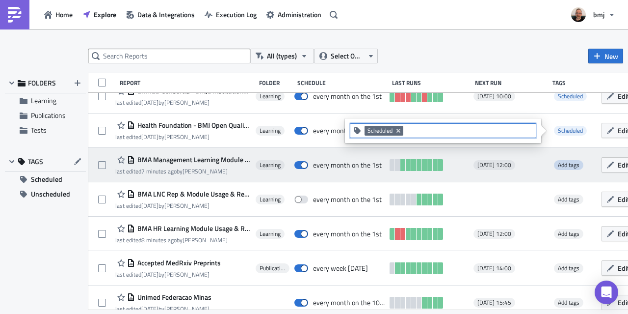
click at [565, 165] on span "Add tags" at bounding box center [569, 164] width 22 height 9
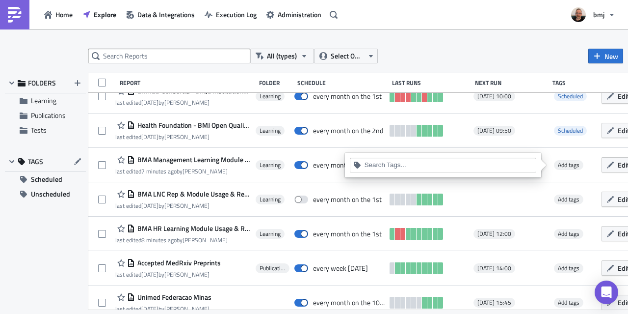
click at [484, 165] on input at bounding box center [449, 165] width 168 height 10
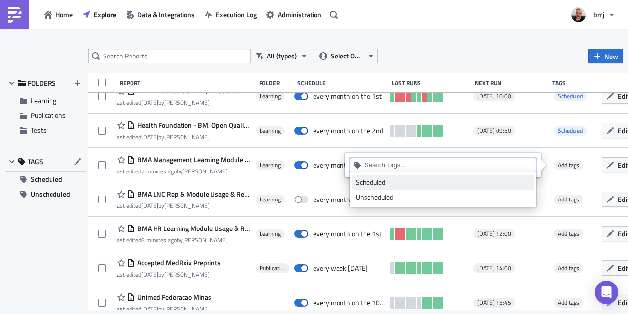
click at [410, 184] on div "Scheduled" at bounding box center [443, 182] width 175 height 10
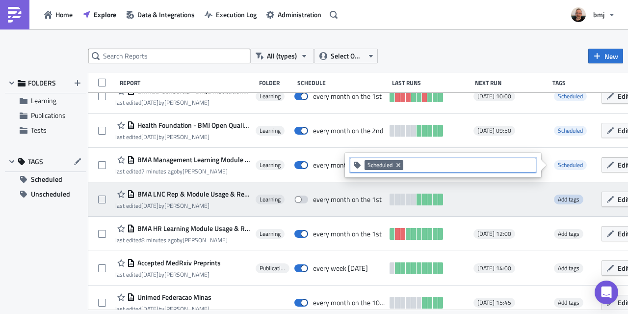
click at [565, 200] on span "Add tags" at bounding box center [569, 198] width 22 height 9
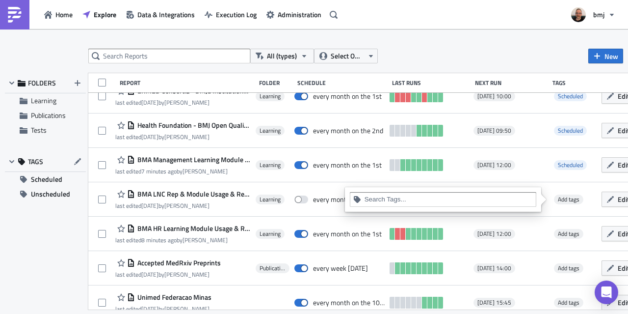
click at [510, 199] on input at bounding box center [449, 199] width 168 height 10
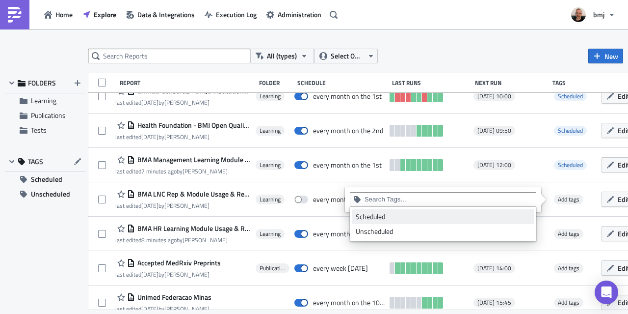
click at [414, 213] on div "Scheduled" at bounding box center [443, 217] width 175 height 10
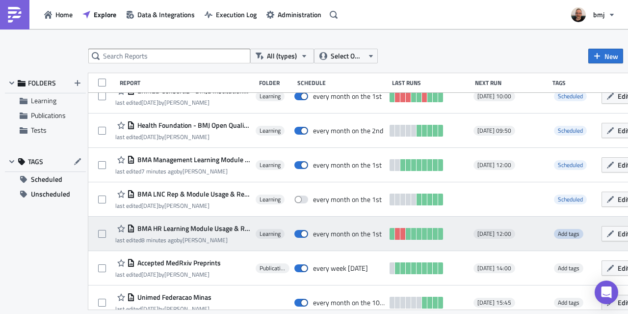
click at [562, 232] on span "Add tags" at bounding box center [569, 233] width 22 height 9
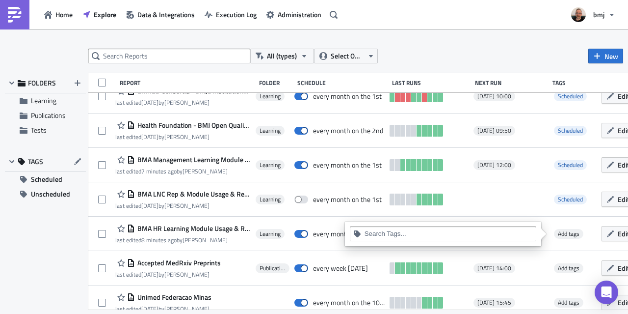
click at [503, 231] on input at bounding box center [449, 234] width 168 height 10
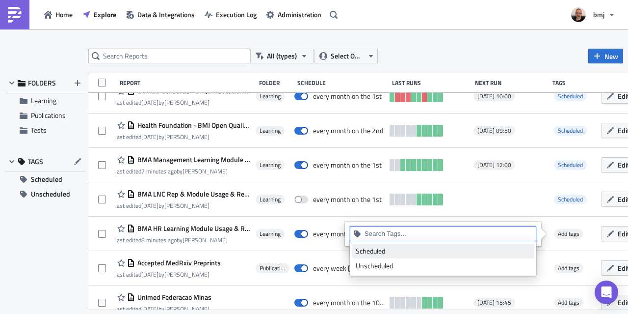
click at [418, 252] on div "Scheduled" at bounding box center [443, 251] width 175 height 10
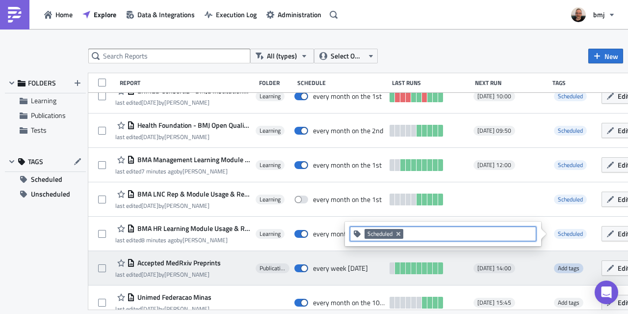
click at [564, 270] on span "Add tags" at bounding box center [569, 267] width 22 height 9
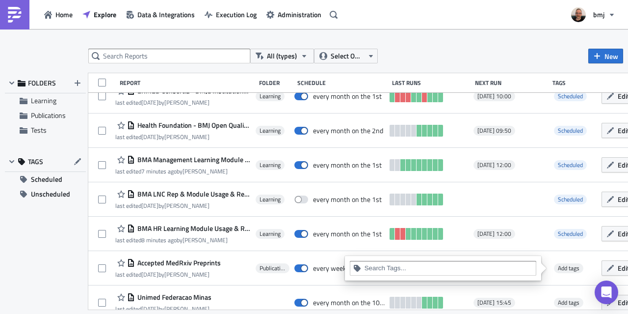
click at [491, 267] on input at bounding box center [449, 268] width 168 height 10
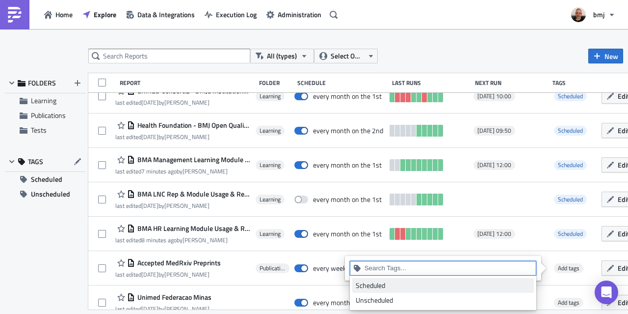
click at [377, 284] on div "Scheduled" at bounding box center [443, 285] width 175 height 10
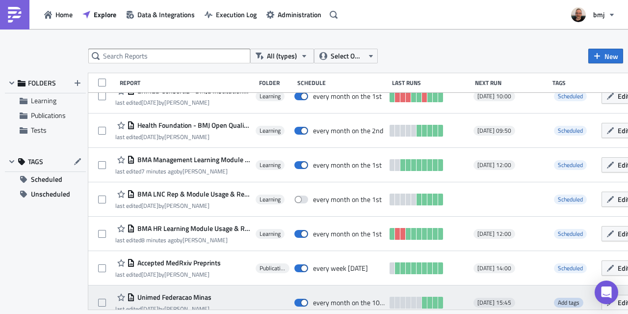
click at [558, 300] on span "Add tags" at bounding box center [569, 301] width 22 height 9
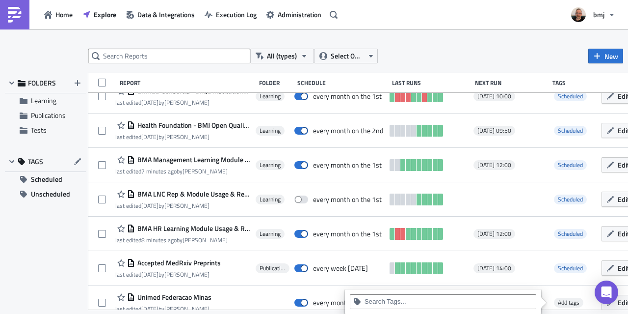
click at [453, 302] on input at bounding box center [449, 301] width 168 height 10
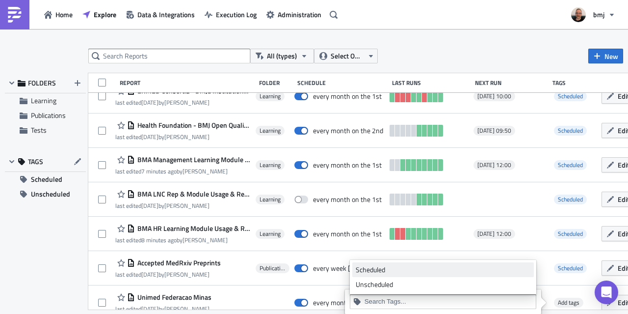
click at [411, 271] on div "Scheduled" at bounding box center [443, 270] width 175 height 10
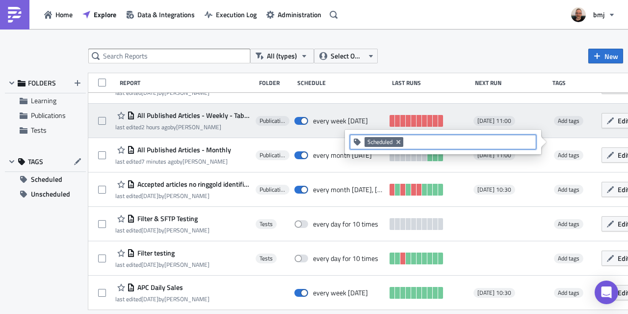
scroll to position [654, 0]
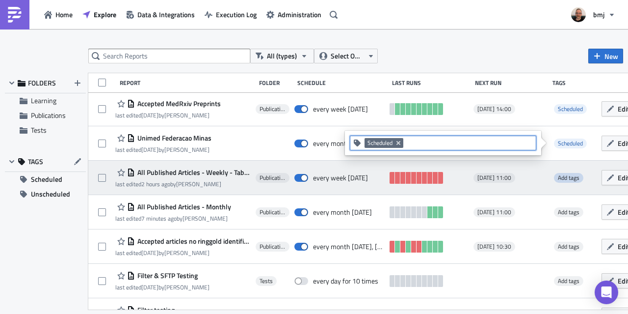
click at [567, 177] on span "Add tags" at bounding box center [569, 177] width 22 height 9
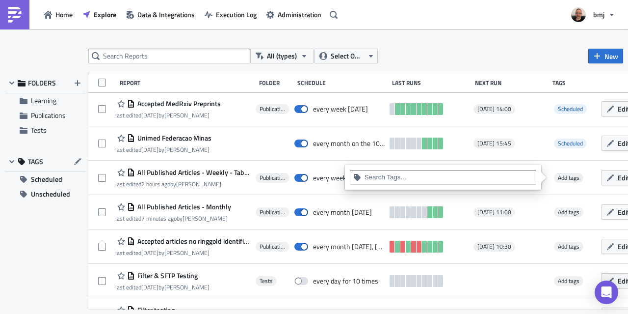
click at [502, 178] on input at bounding box center [449, 177] width 168 height 10
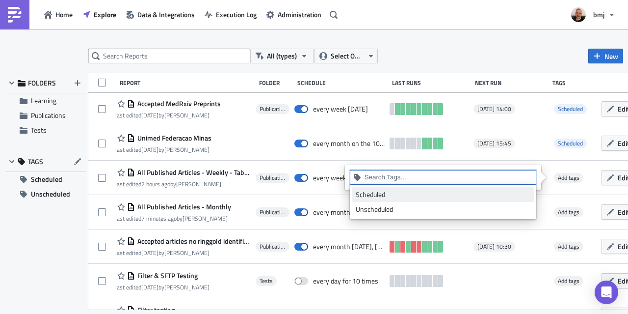
click at [395, 191] on div "Scheduled" at bounding box center [443, 194] width 175 height 10
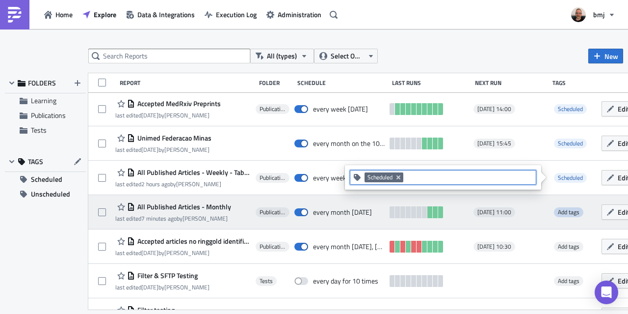
click at [559, 213] on span "Add tags" at bounding box center [569, 211] width 22 height 9
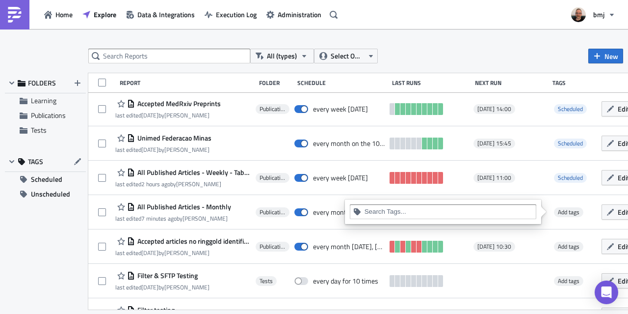
click at [491, 219] on div at bounding box center [443, 211] width 196 height 25
click at [482, 214] on input at bounding box center [449, 212] width 168 height 10
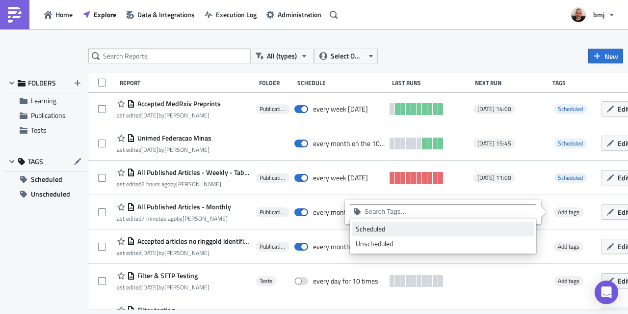
click at [427, 226] on div "Scheduled" at bounding box center [443, 229] width 175 height 10
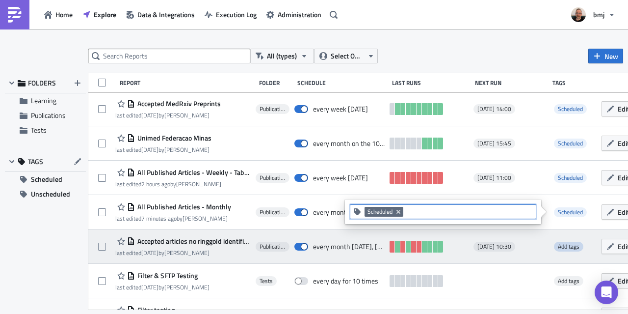
click at [571, 246] on span "Add tags" at bounding box center [569, 246] width 22 height 9
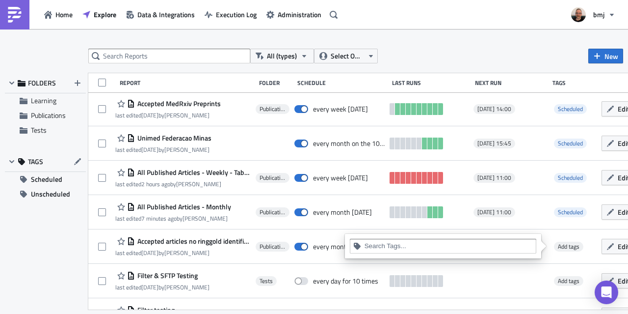
click at [469, 241] on input at bounding box center [449, 246] width 168 height 10
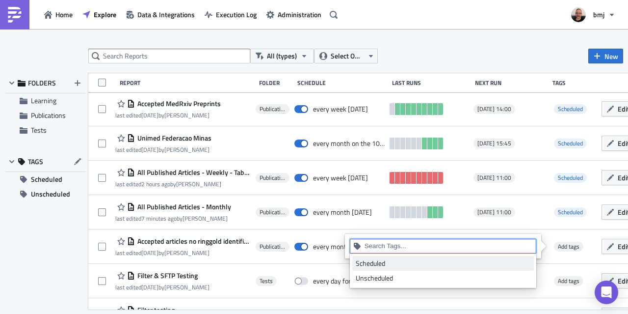
click at [417, 259] on div "Scheduled" at bounding box center [443, 263] width 175 height 10
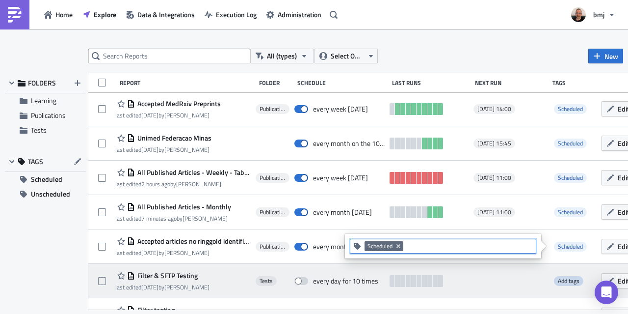
click at [558, 279] on span "Add tags" at bounding box center [569, 280] width 22 height 9
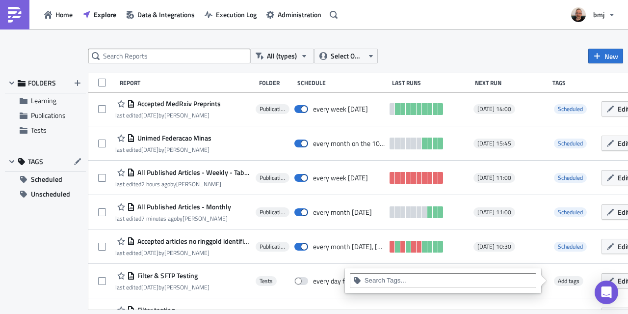
click at [458, 281] on input at bounding box center [449, 280] width 168 height 10
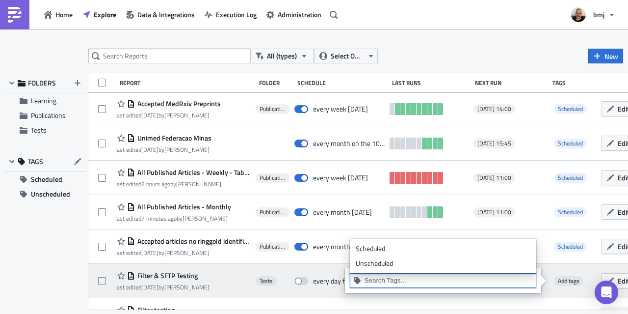
click at [398, 267] on div "Unscheduled" at bounding box center [443, 263] width 175 height 10
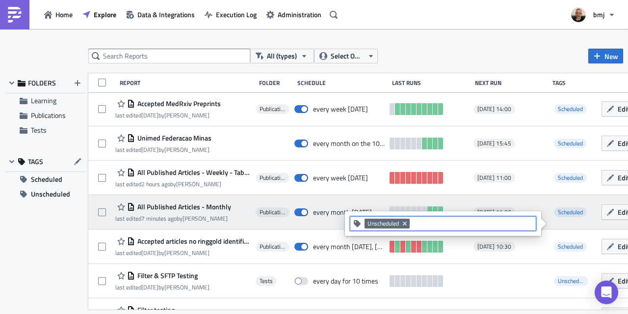
scroll to position [711, 0]
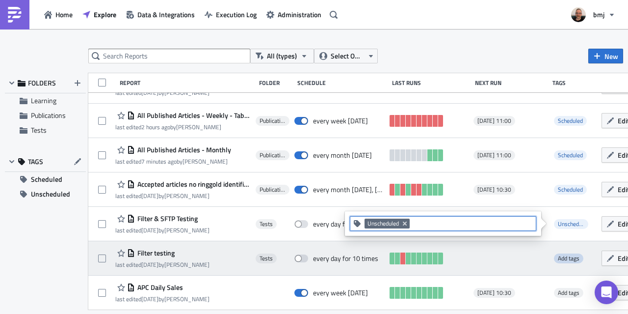
click at [563, 256] on span "Add tags" at bounding box center [569, 257] width 22 height 9
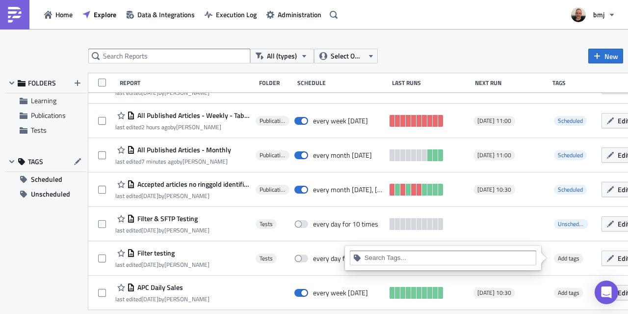
click at [473, 258] on input at bounding box center [449, 258] width 168 height 10
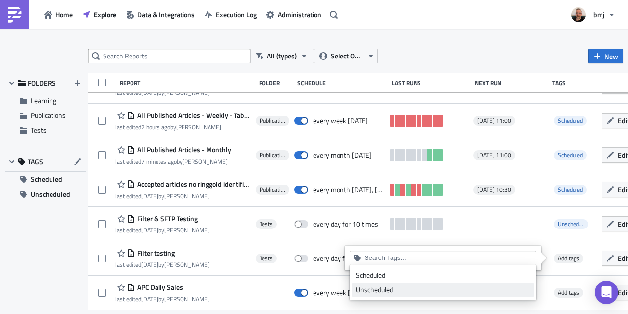
click at [390, 286] on div "Unscheduled" at bounding box center [443, 290] width 175 height 10
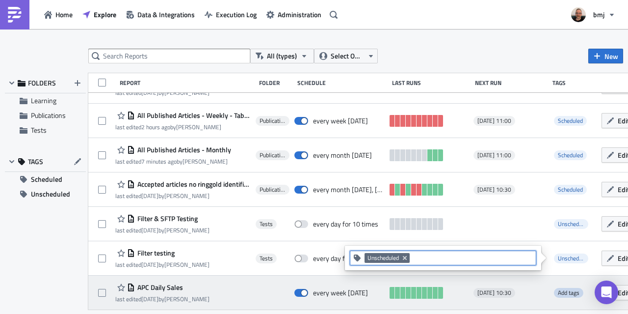
click at [559, 289] on span "Add tags" at bounding box center [569, 292] width 22 height 9
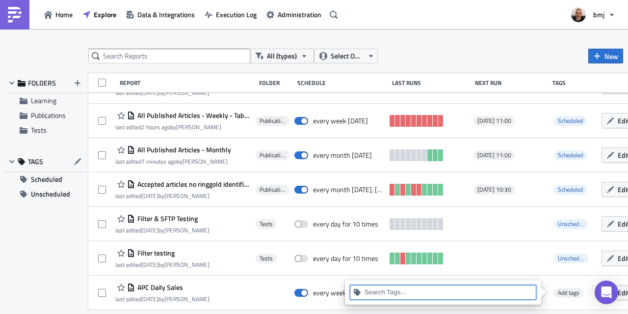
click at [458, 289] on input at bounding box center [449, 292] width 168 height 10
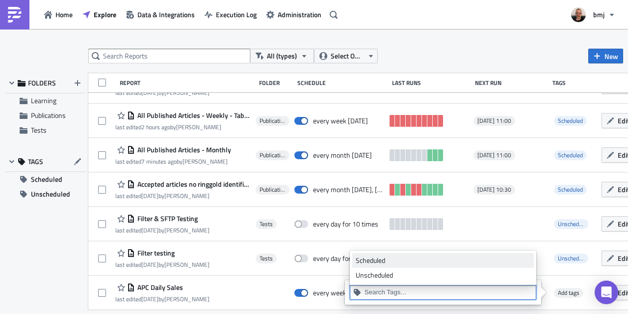
click at [418, 263] on div "Scheduled" at bounding box center [443, 260] width 175 height 10
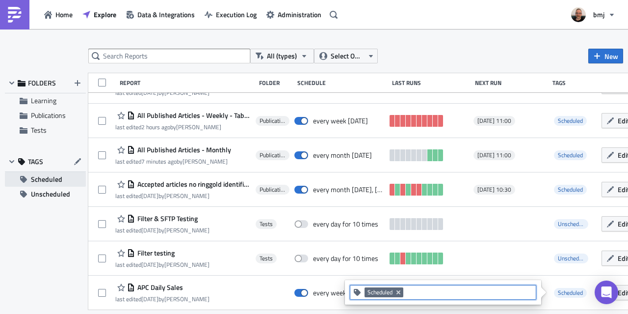
click at [51, 176] on span "Scheduled" at bounding box center [46, 179] width 31 height 15
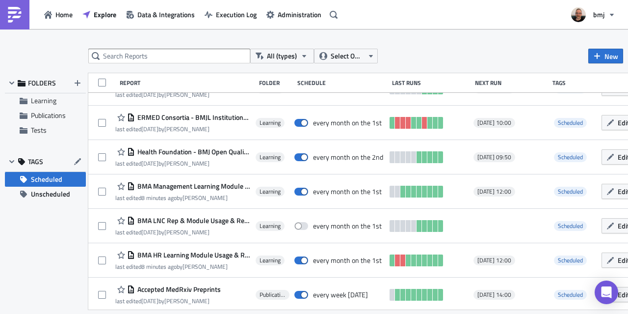
scroll to position [227, 0]
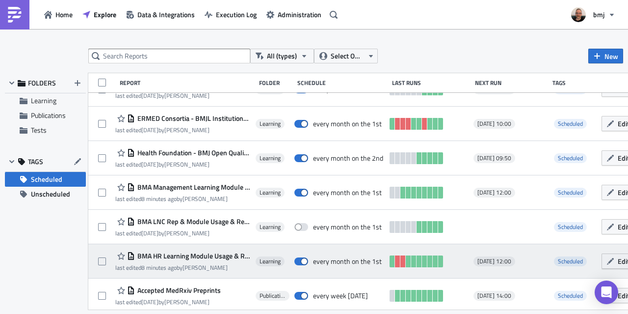
click at [608, 264] on button "Edit" at bounding box center [618, 260] width 33 height 15
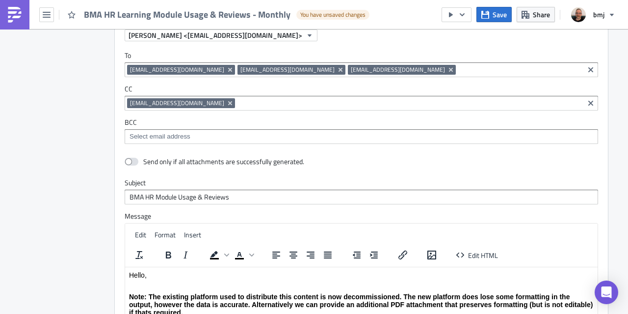
scroll to position [1475, 0]
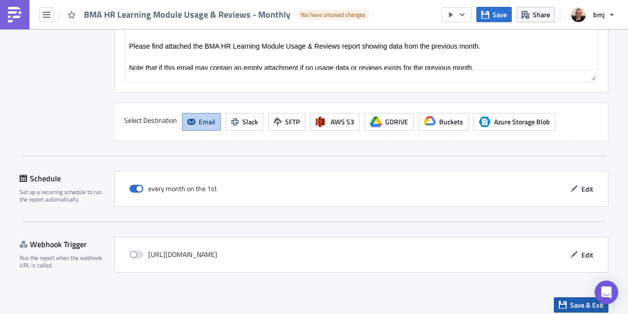
click at [573, 304] on button "Save & Exit" at bounding box center [581, 304] width 54 height 15
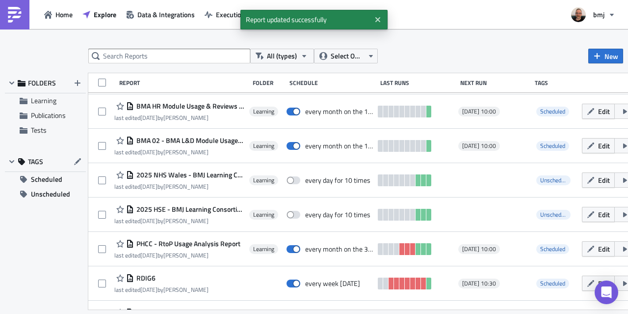
scroll to position [214, 0]
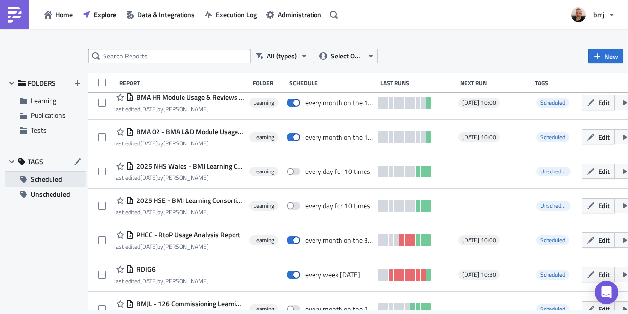
click at [39, 178] on span "Scheduled" at bounding box center [46, 179] width 31 height 15
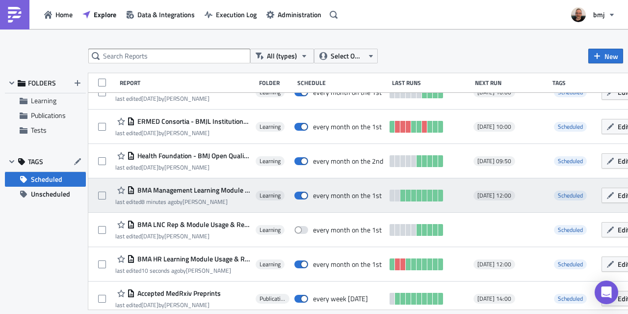
scroll to position [225, 0]
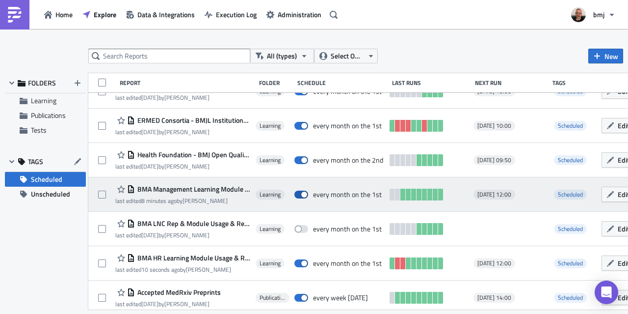
click at [295, 192] on span at bounding box center [302, 194] width 14 height 8
click at [296, 192] on input "checkbox" at bounding box center [299, 194] width 6 height 6
checkbox input "false"
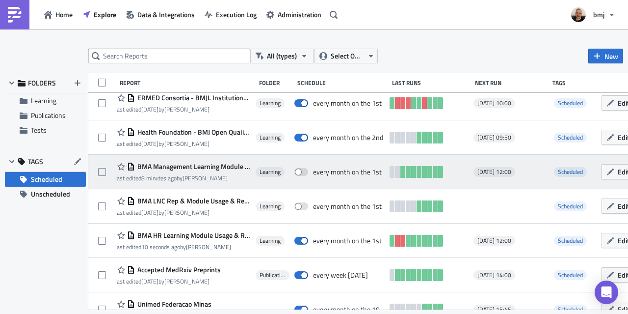
scroll to position [247, 0]
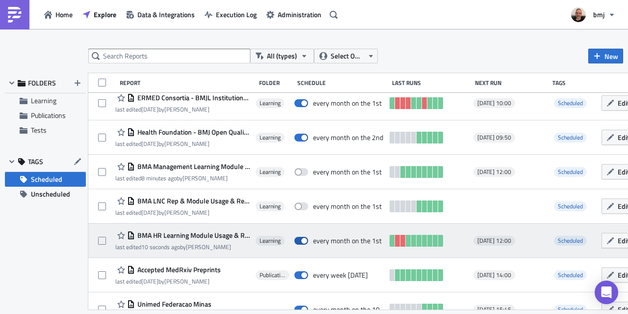
click at [297, 238] on span at bounding box center [302, 241] width 14 height 8
click at [297, 238] on input "checkbox" at bounding box center [299, 241] width 6 height 6
checkbox input "false"
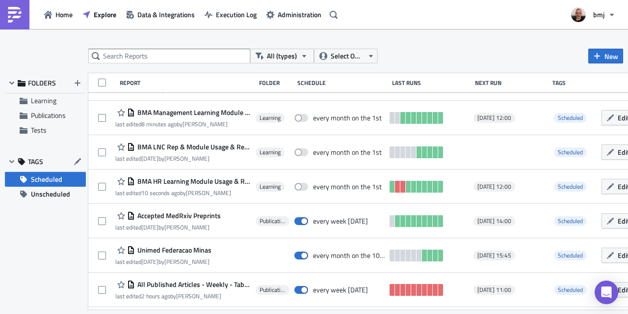
scroll to position [300, 0]
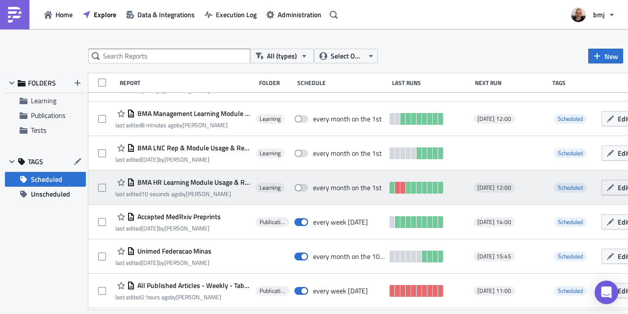
click at [607, 188] on icon "button" at bounding box center [611, 188] width 8 height 8
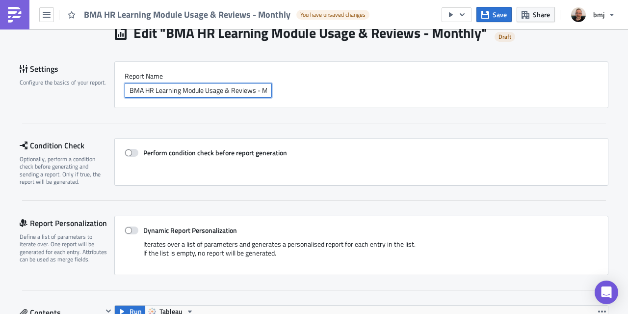
scroll to position [0, 18]
drag, startPoint x: 251, startPoint y: 91, endPoint x: 286, endPoint y: 92, distance: 34.4
click at [286, 92] on div "BMA HR Learning Module Usage & Reviews - Monthly" at bounding box center [362, 90] width 474 height 15
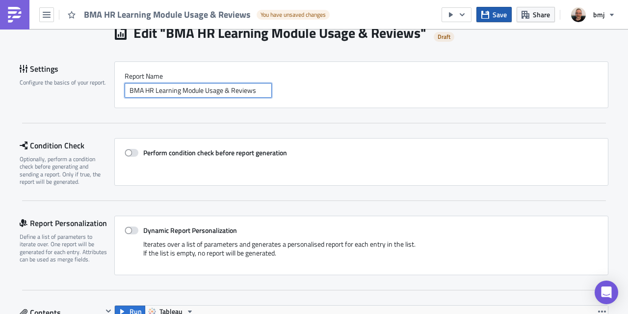
type input "BMA HR Learning Module Usage & Reviews"
click at [488, 19] on button "Save" at bounding box center [494, 14] width 35 height 15
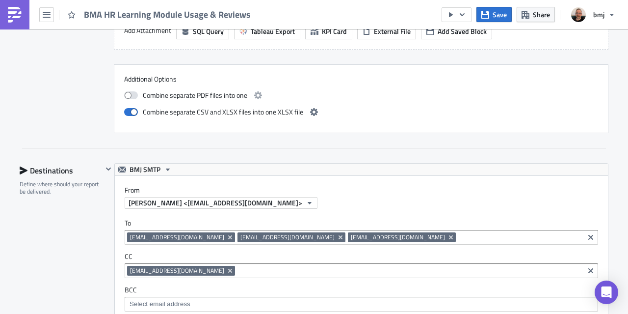
scroll to position [1020, 0]
click at [310, 108] on icon "button" at bounding box center [314, 112] width 8 height 8
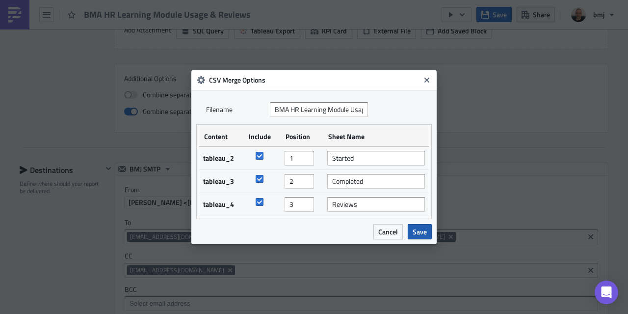
click at [419, 232] on span "Save" at bounding box center [420, 231] width 14 height 10
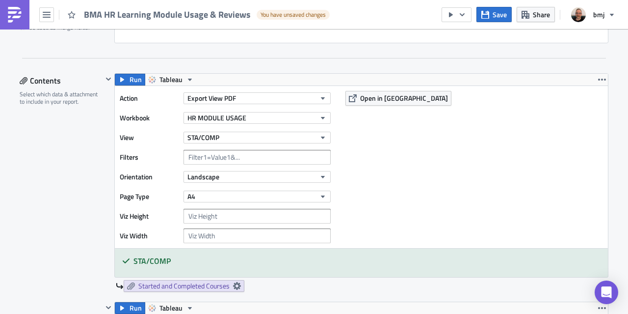
scroll to position [299, 0]
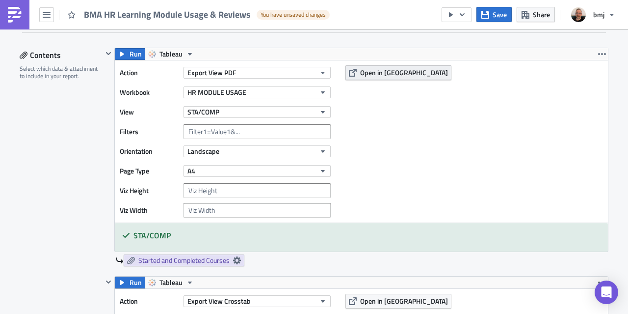
click at [365, 75] on span "Open in [GEOGRAPHIC_DATA]" at bounding box center [404, 72] width 88 height 10
click at [493, 14] on button "Save" at bounding box center [494, 14] width 35 height 15
click at [492, 16] on button "Save" at bounding box center [494, 14] width 35 height 15
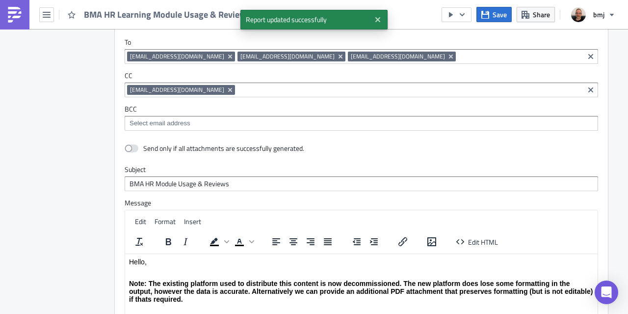
scroll to position [1475, 0]
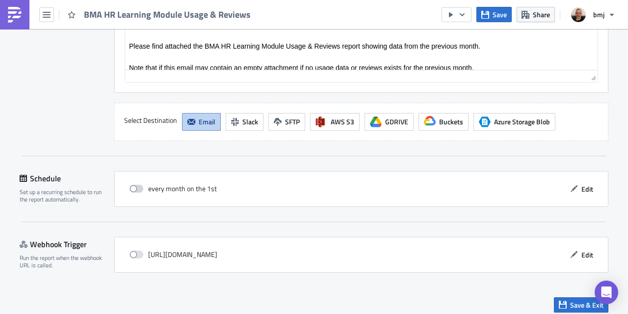
click at [136, 185] on span at bounding box center [137, 189] width 14 height 8
click at [136, 186] on input "checkbox" at bounding box center [135, 189] width 6 height 6
checkbox input "true"
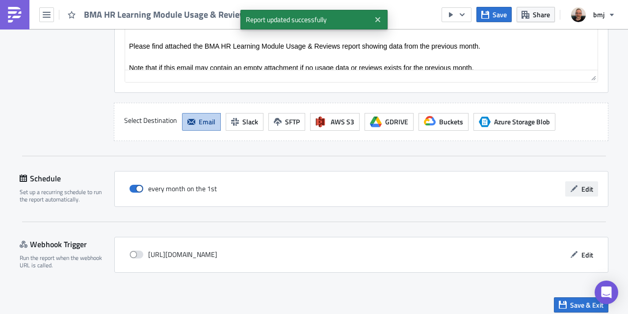
click at [577, 181] on button "Edit" at bounding box center [581, 188] width 33 height 15
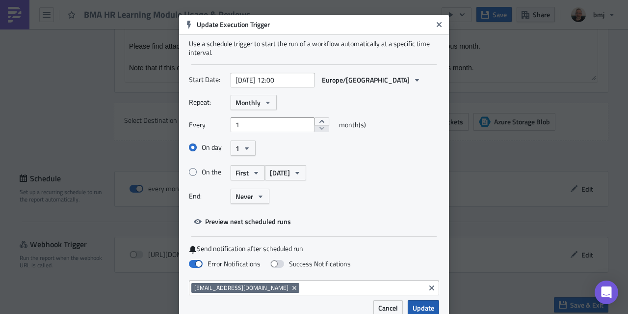
click at [415, 305] on span "Update" at bounding box center [424, 307] width 22 height 10
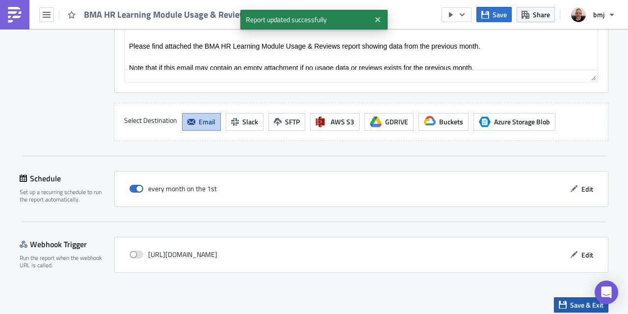
click at [559, 300] on icon "button" at bounding box center [563, 304] width 8 height 8
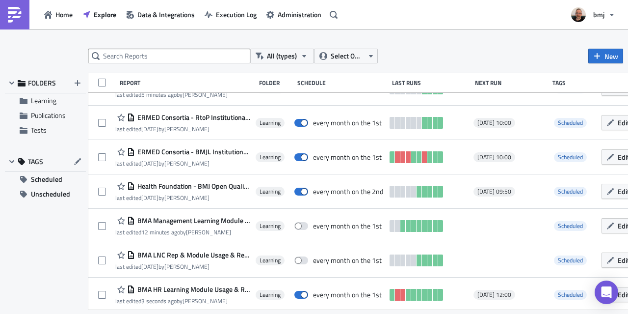
scroll to position [434, 0]
click at [36, 181] on span "Scheduled" at bounding box center [46, 179] width 31 height 15
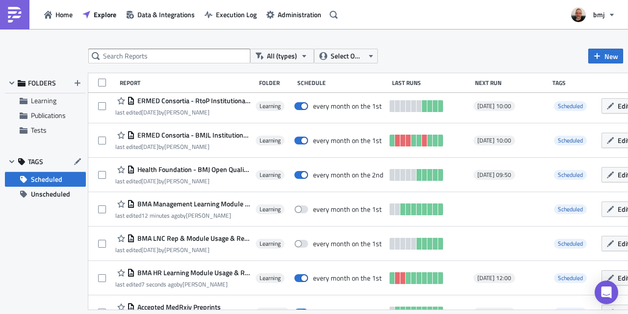
scroll to position [207, 0]
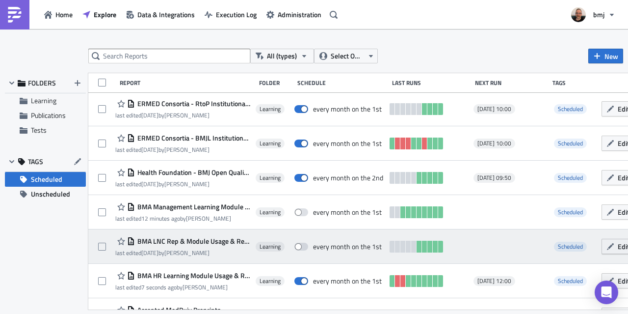
click at [611, 248] on button "Edit" at bounding box center [618, 246] width 33 height 15
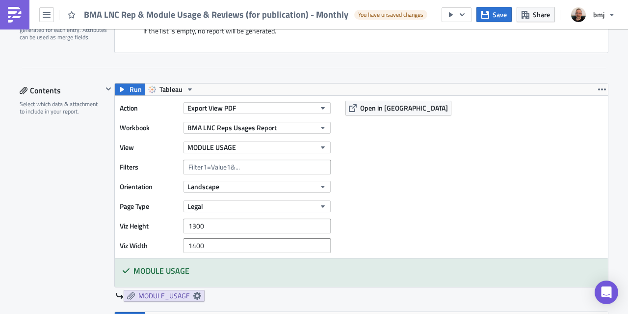
scroll to position [261, 0]
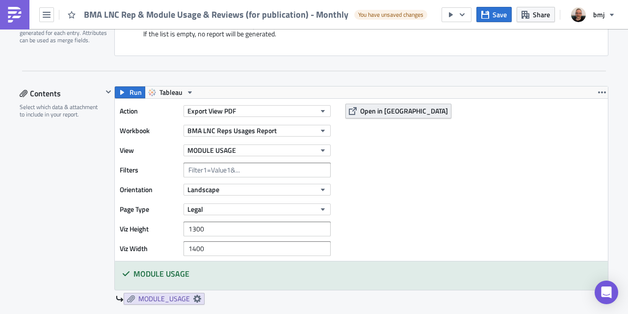
click at [385, 109] on span "Open in [GEOGRAPHIC_DATA]" at bounding box center [404, 111] width 88 height 10
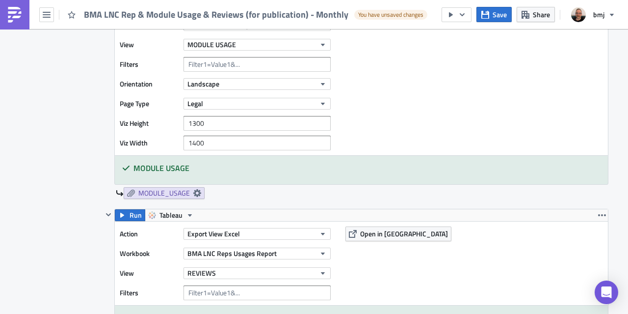
scroll to position [366, 0]
click at [277, 39] on button "MODULE USAGE" at bounding box center [257, 45] width 147 height 12
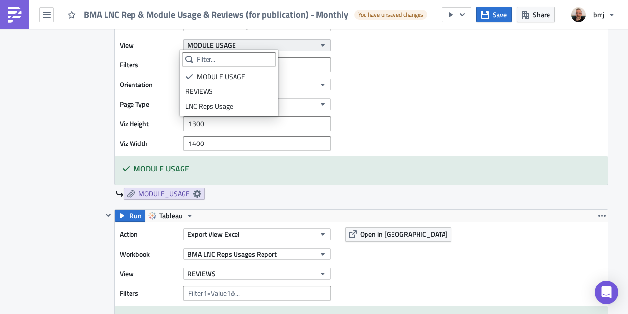
click at [285, 42] on button "MODULE USAGE" at bounding box center [257, 45] width 147 height 12
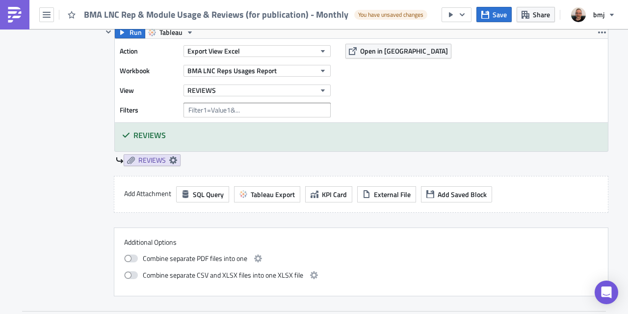
scroll to position [550, 0]
click at [307, 141] on div "REVIEWS" at bounding box center [361, 136] width 493 height 28
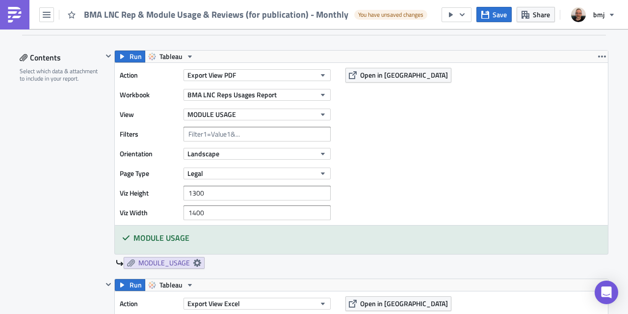
scroll to position [296, 0]
click at [600, 54] on icon "button" at bounding box center [602, 57] width 8 height 8
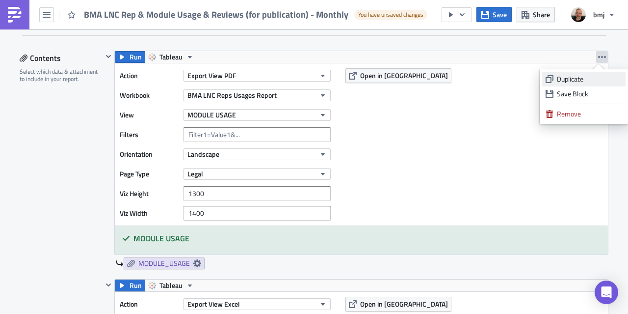
click at [577, 79] on div "Duplicate" at bounding box center [589, 79] width 65 height 10
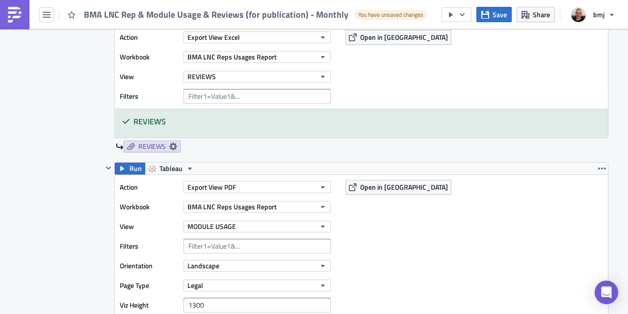
scroll to position [606, 0]
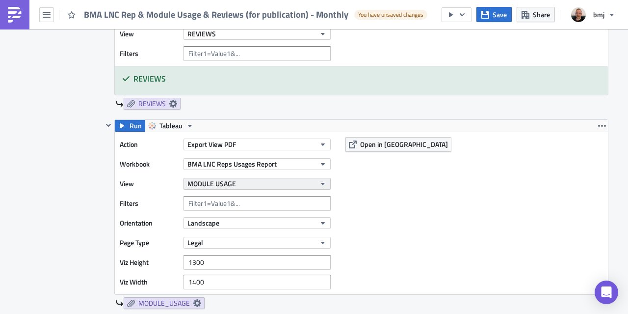
click at [241, 181] on button "MODULE USAGE" at bounding box center [257, 184] width 147 height 12
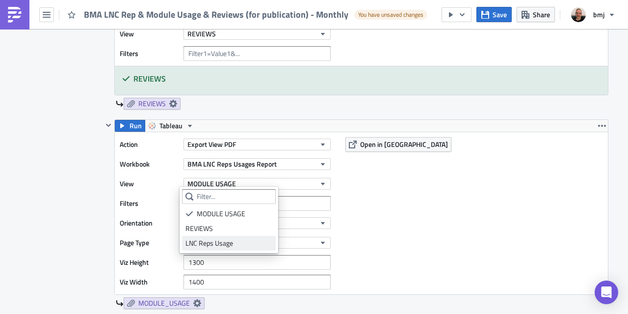
click at [223, 241] on div "LNC Reps Usage" at bounding box center [229, 243] width 87 height 10
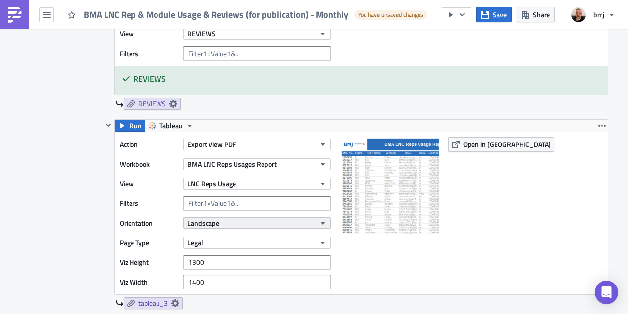
click at [225, 217] on button "Landscape" at bounding box center [257, 223] width 147 height 12
click at [222, 217] on button "Landscape" at bounding box center [257, 223] width 147 height 12
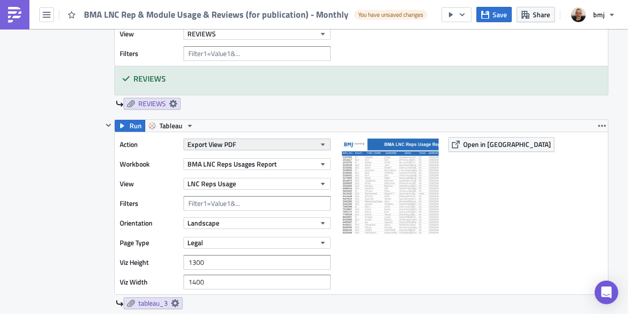
click at [247, 138] on button "Export View PDF" at bounding box center [257, 144] width 147 height 12
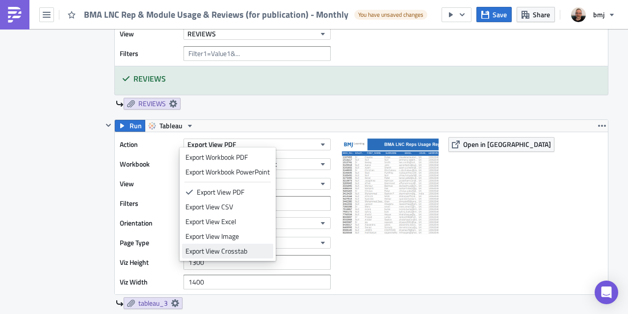
click at [227, 255] on div "Export View Crosstab" at bounding box center [228, 251] width 84 height 10
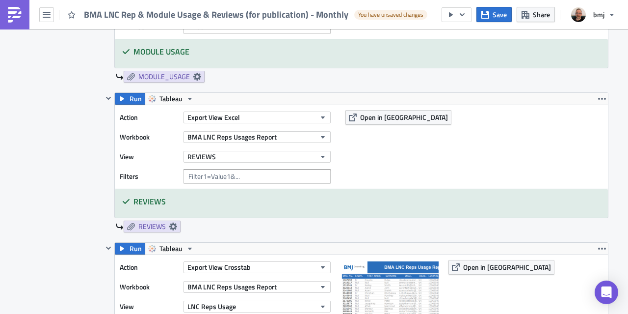
scroll to position [482, 0]
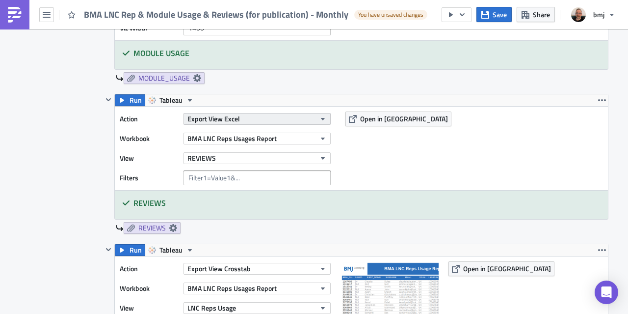
click at [210, 120] on span "Export View Excel" at bounding box center [214, 118] width 53 height 10
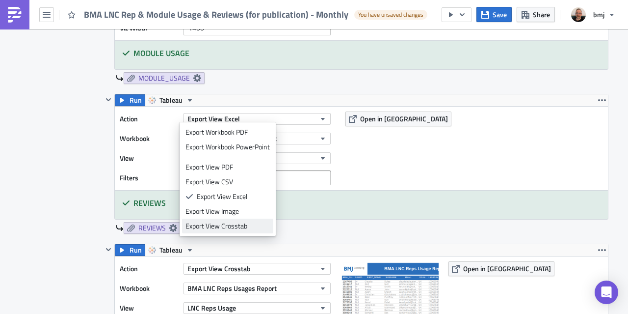
click at [223, 224] on div "Export View Crosstab" at bounding box center [228, 226] width 84 height 10
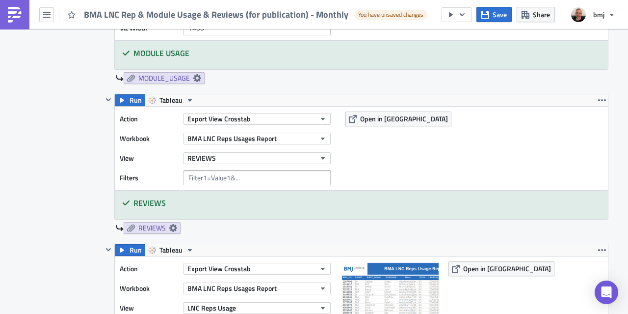
click at [103, 183] on div at bounding box center [109, 164] width 12 height 140
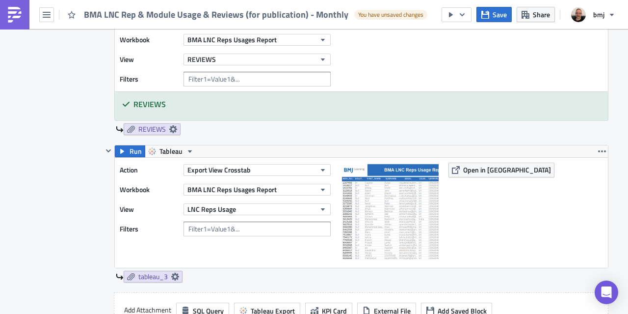
scroll to position [664, 0]
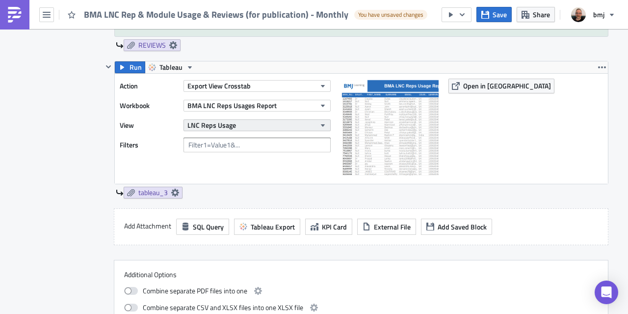
click at [215, 122] on span "LNC Reps Usage" at bounding box center [212, 125] width 49 height 10
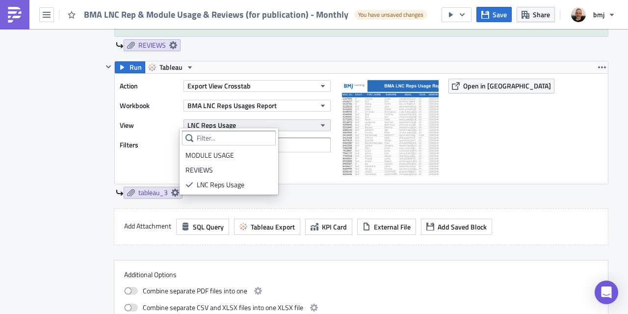
click at [221, 121] on span "LNC Reps Usage" at bounding box center [212, 125] width 49 height 10
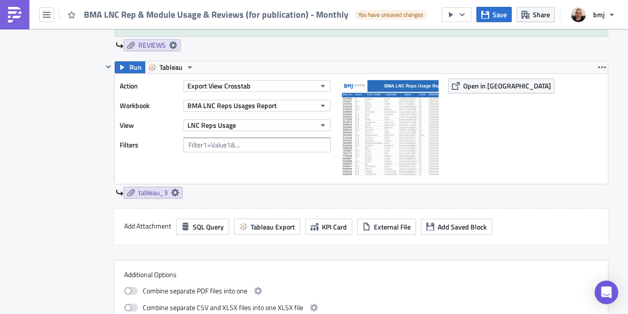
click at [495, 17] on span "Save" at bounding box center [500, 14] width 14 height 10
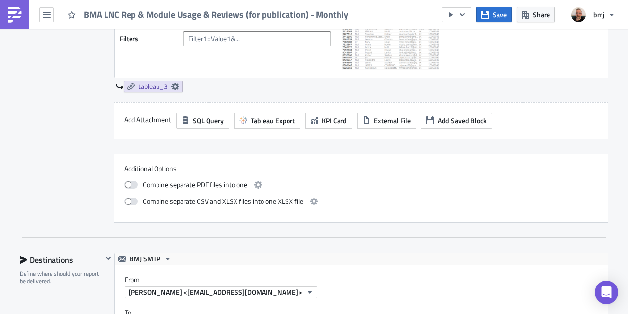
scroll to position [771, 0]
click at [173, 82] on icon at bounding box center [175, 86] width 8 height 8
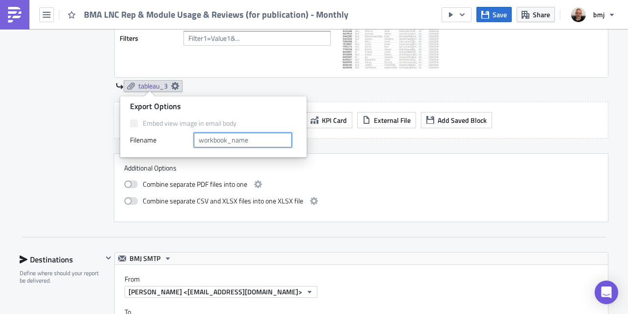
click at [216, 140] on input "text" at bounding box center [243, 140] width 98 height 15
type input "LNC Reps Usage"
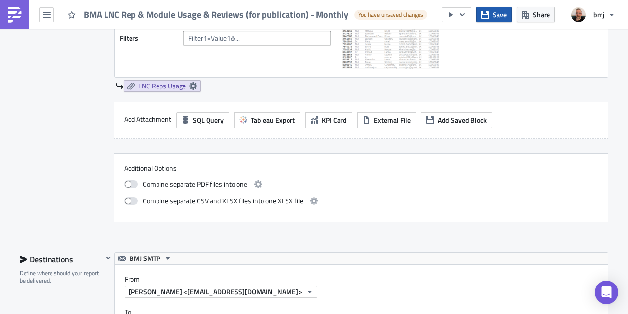
click at [495, 17] on span "Save" at bounding box center [500, 14] width 14 height 10
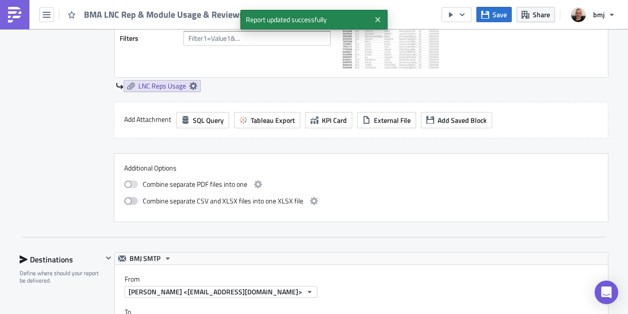
click at [124, 197] on span at bounding box center [131, 201] width 14 height 8
click at [126, 197] on input "checkbox" at bounding box center [129, 199] width 6 height 6
checkbox input "true"
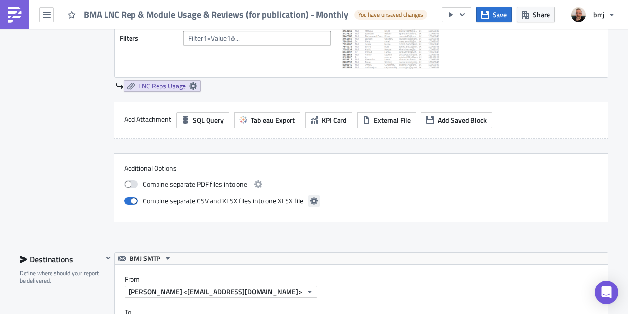
click at [312, 197] on icon "button" at bounding box center [314, 201] width 8 height 8
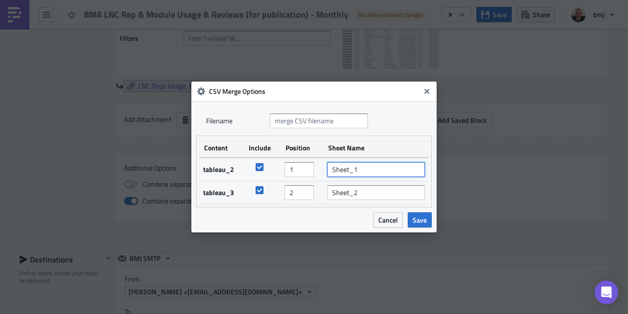
drag, startPoint x: 366, startPoint y: 168, endPoint x: 304, endPoint y: 164, distance: 62.0
click at [304, 164] on tr "tableau_2 1 Sheet_1" at bounding box center [314, 170] width 230 height 24
type input "Reviews"
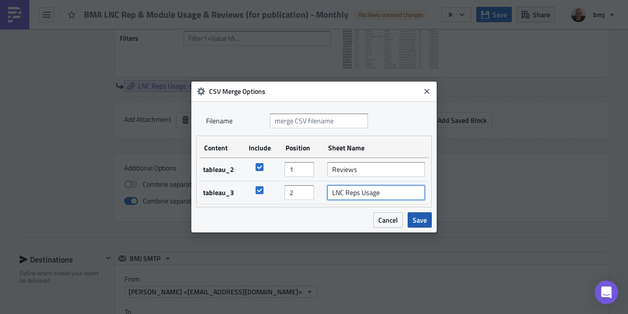
type input "LNC Reps Usage"
click at [427, 215] on span "Save" at bounding box center [420, 220] width 14 height 10
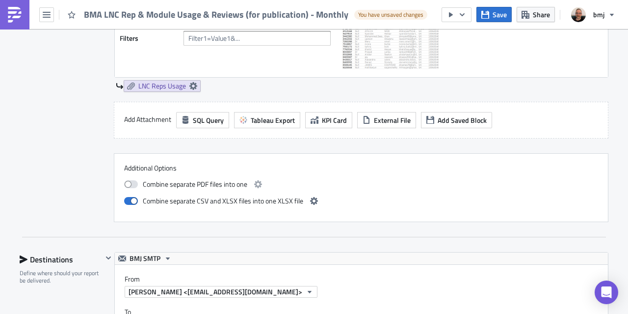
click at [500, 14] on span "Save" at bounding box center [500, 14] width 14 height 10
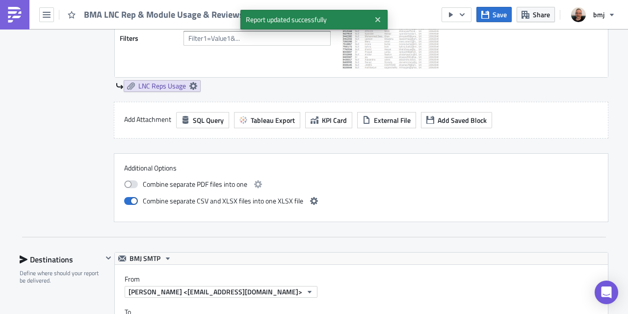
scroll to position [1000, 0]
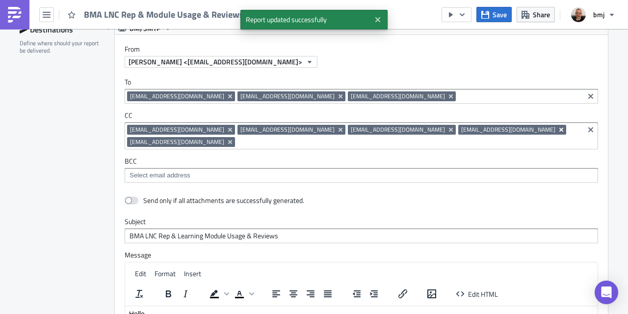
click at [560, 128] on icon "Remove Tag" at bounding box center [562, 130] width 4 height 4
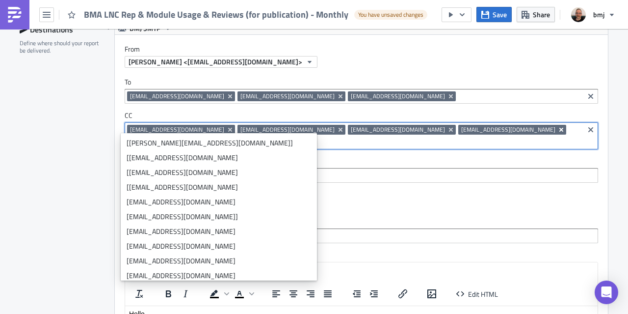
click at [560, 128] on icon "Remove Tag" at bounding box center [562, 130] width 4 height 4
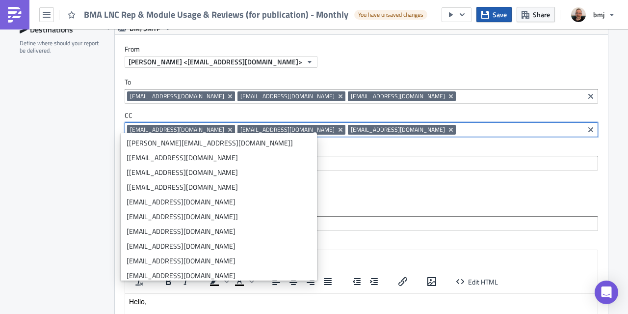
click at [490, 17] on button "Save" at bounding box center [494, 14] width 35 height 15
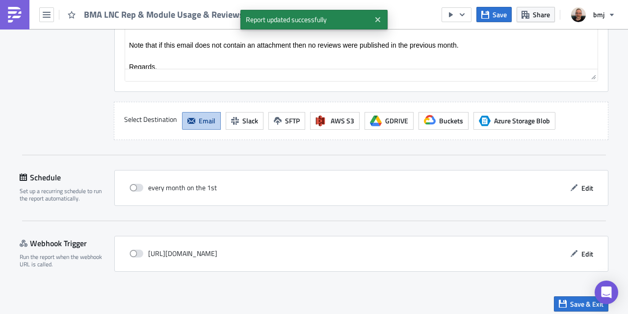
scroll to position [1316, 0]
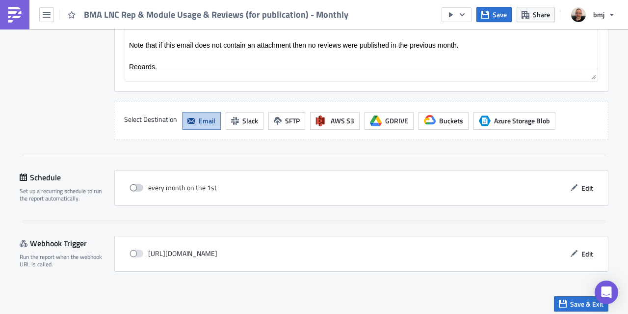
click at [130, 184] on span at bounding box center [137, 188] width 14 height 8
click at [132, 185] on input "checkbox" at bounding box center [135, 188] width 6 height 6
checkbox input "true"
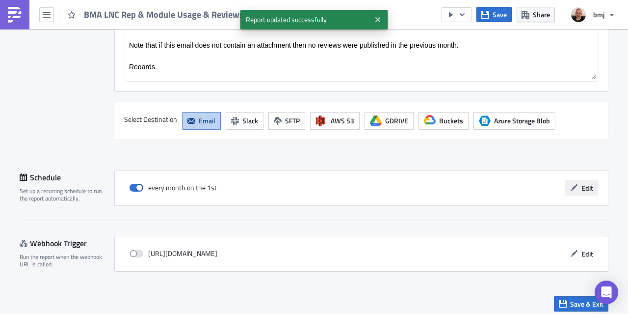
click at [577, 181] on button "Edit" at bounding box center [581, 187] width 33 height 15
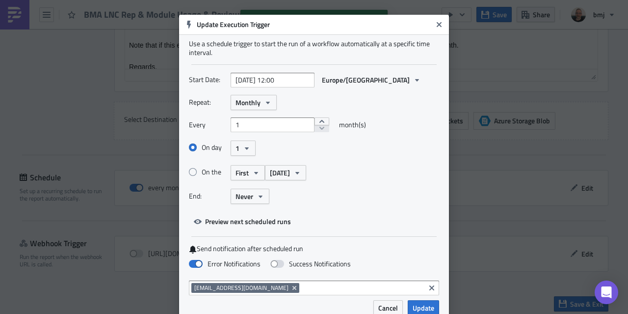
scroll to position [22, 0]
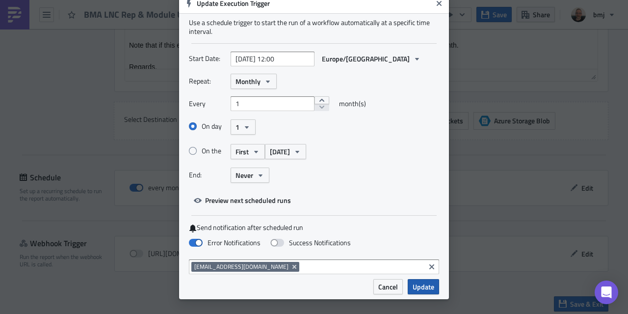
click at [423, 286] on span "Update" at bounding box center [424, 286] width 22 height 10
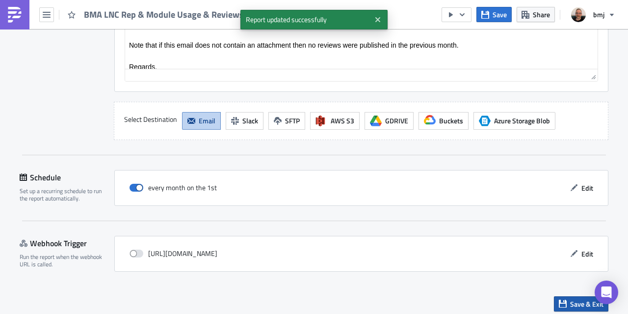
click at [562, 299] on icon "button" at bounding box center [563, 303] width 8 height 8
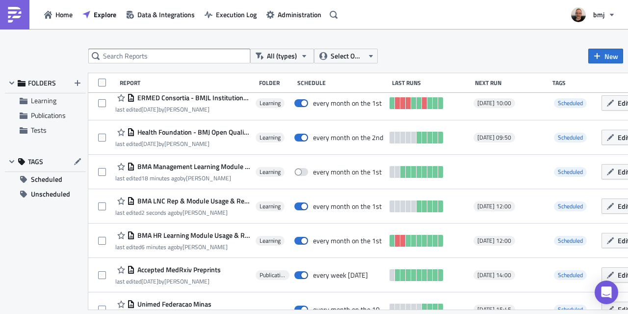
scroll to position [491, 0]
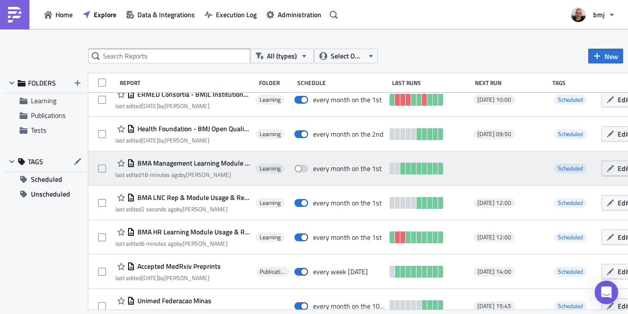
click at [618, 170] on span "Edit" at bounding box center [624, 168] width 12 height 10
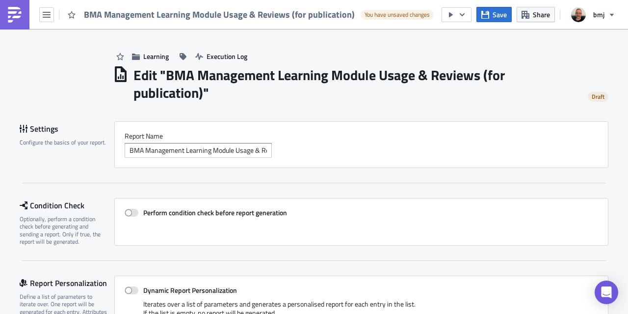
scroll to position [261, 0]
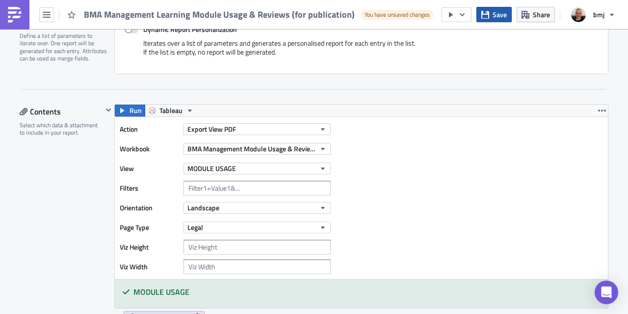
click at [496, 17] on span "Save" at bounding box center [500, 14] width 14 height 10
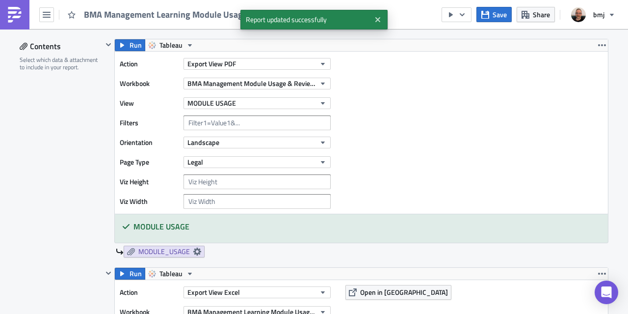
scroll to position [305, 0]
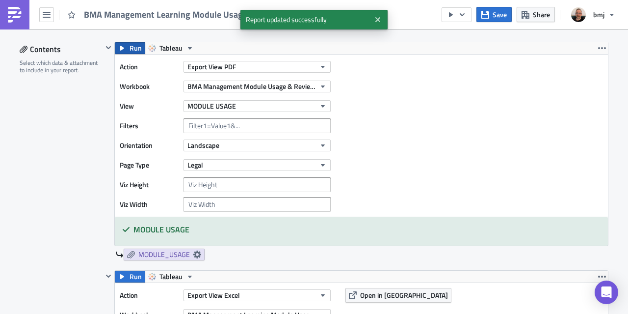
click at [130, 46] on span "Run" at bounding box center [136, 48] width 12 height 12
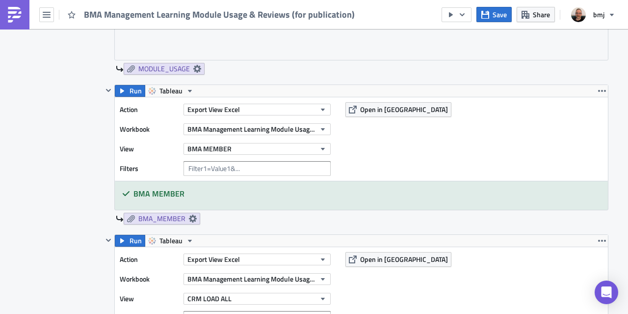
scroll to position [532, 0]
click at [373, 109] on span "Open in [GEOGRAPHIC_DATA]" at bounding box center [404, 108] width 88 height 10
click at [489, 12] on icon "button" at bounding box center [486, 14] width 8 height 8
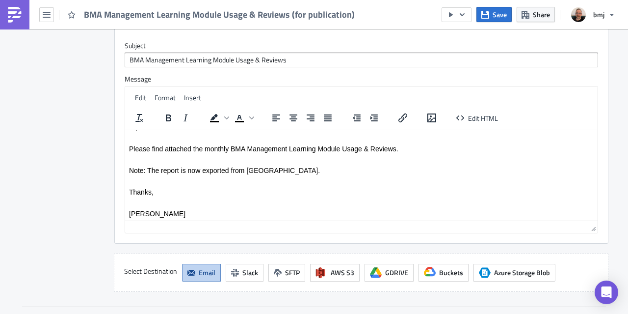
scroll to position [1507, 0]
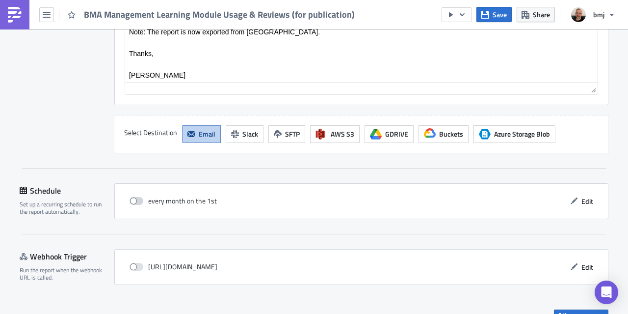
click at [137, 197] on span at bounding box center [137, 201] width 14 height 8
click at [137, 198] on input "checkbox" at bounding box center [135, 201] width 6 height 6
checkbox input "true"
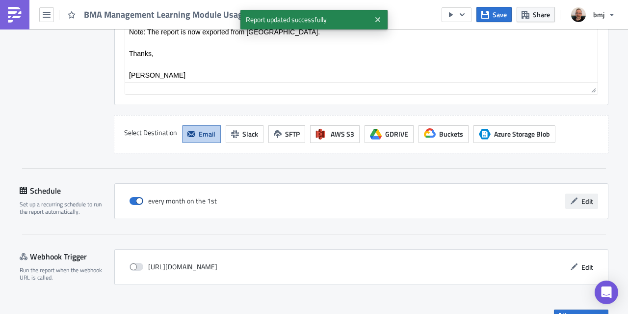
click at [584, 196] on span "Edit" at bounding box center [588, 201] width 12 height 10
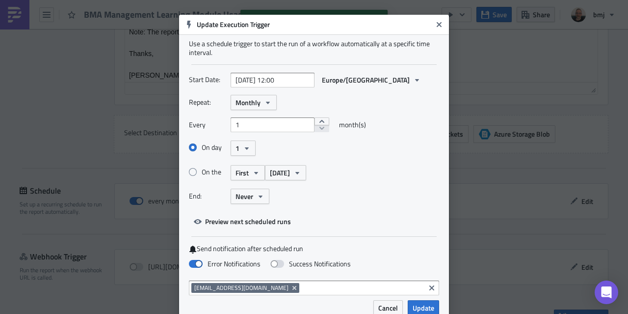
scroll to position [22, 0]
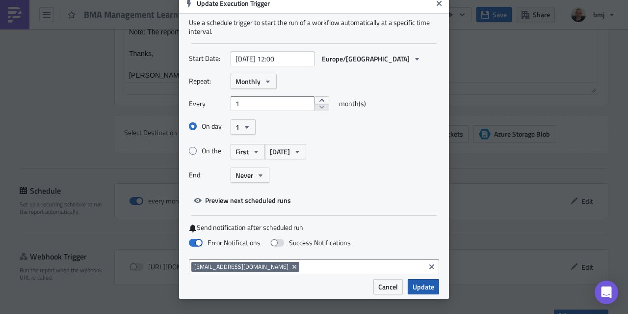
click at [415, 284] on span "Update" at bounding box center [424, 286] width 22 height 10
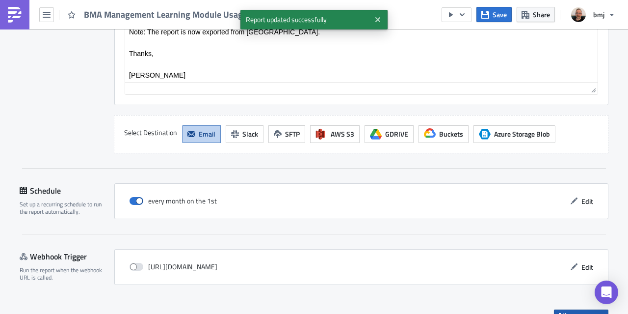
click at [564, 309] on button "Save & Exit" at bounding box center [581, 316] width 54 height 15
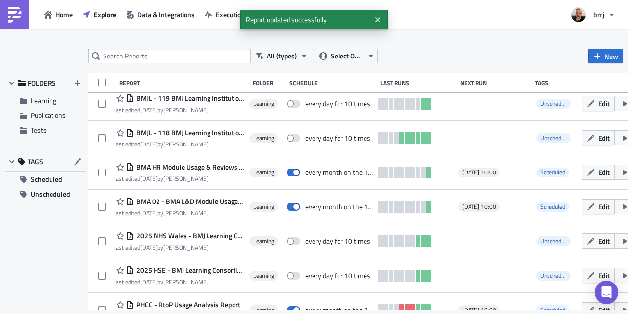
scroll to position [144, 0]
click at [52, 179] on span "Scheduled" at bounding box center [46, 179] width 31 height 15
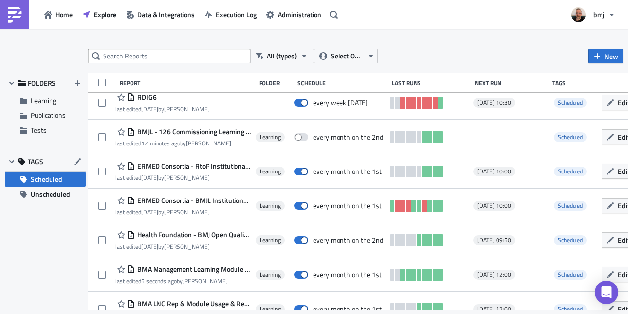
scroll to position [143, 0]
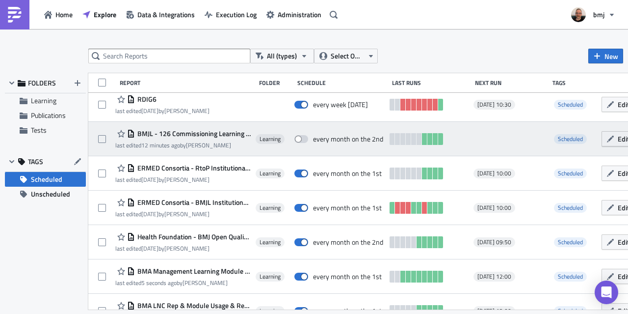
click at [607, 141] on icon "button" at bounding box center [611, 139] width 8 height 8
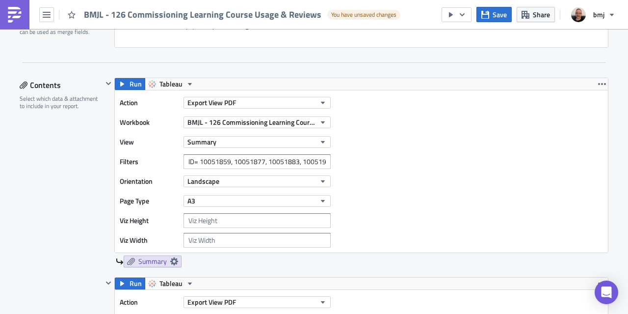
scroll to position [270, 0]
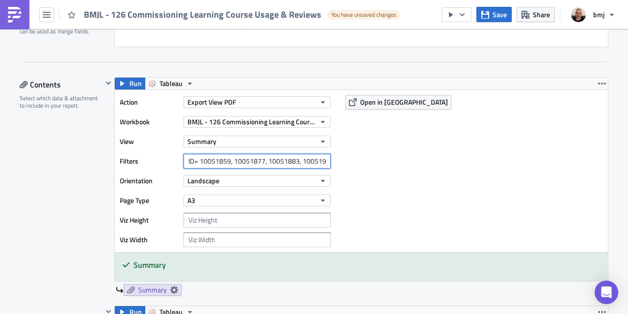
click at [272, 157] on input "ID= 10051859, 10051877, 10051883, 10051904, 10052313, 10052319, 10052376, 10052…" at bounding box center [257, 161] width 147 height 15
click at [393, 151] on div "Action Export View PDF Workbook BMJL - 126 Commissioning Learning Course Usage …" at bounding box center [361, 171] width 493 height 162
click at [235, 160] on input "ID= 10051859, 10051877, 10051883, 10051904, 10052313, 10052319, 10052376, 10052…" at bounding box center [257, 161] width 147 height 15
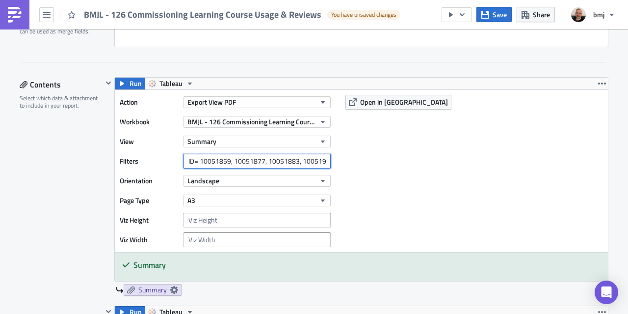
click at [235, 160] on input "ID= 10051859, 10051877, 10051883, 10051904, 10052313, 10052319, 10052376, 10052…" at bounding box center [257, 161] width 147 height 15
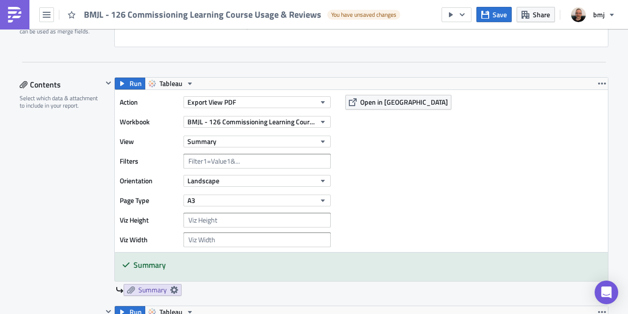
click at [417, 150] on div "Action Export View PDF Workbook BMJL - 126 Commissioning Learning Course Usage …" at bounding box center [361, 171] width 493 height 162
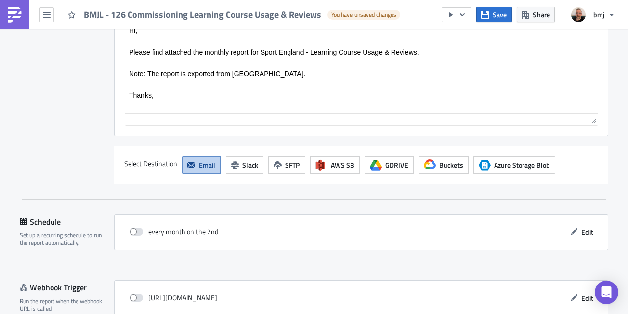
scroll to position [1247, 0]
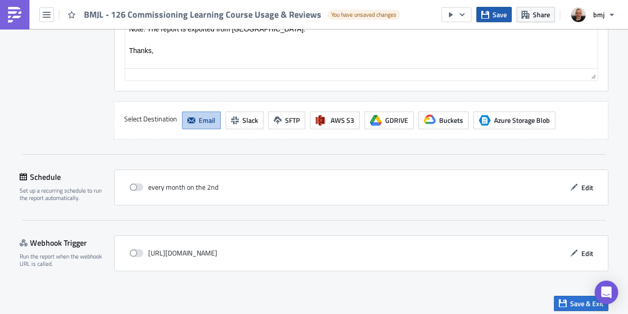
click at [491, 21] on button "Save" at bounding box center [494, 14] width 35 height 15
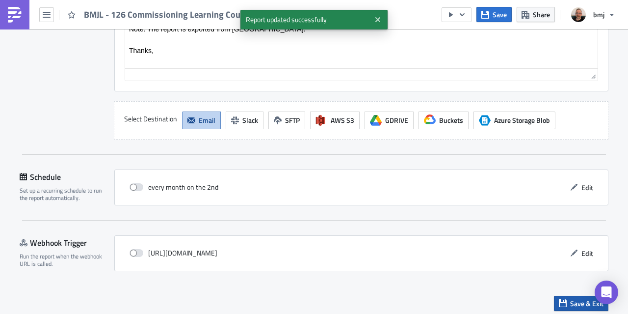
click at [571, 299] on span "Save & Exit" at bounding box center [586, 303] width 33 height 10
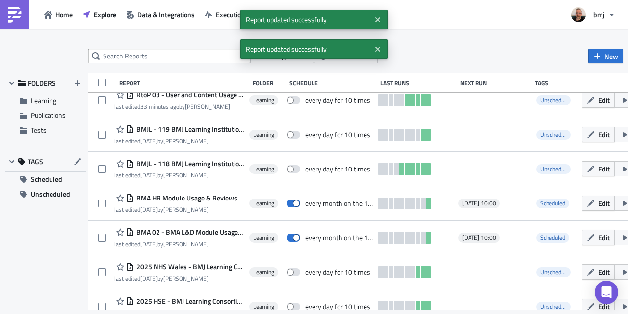
scroll to position [113, 0]
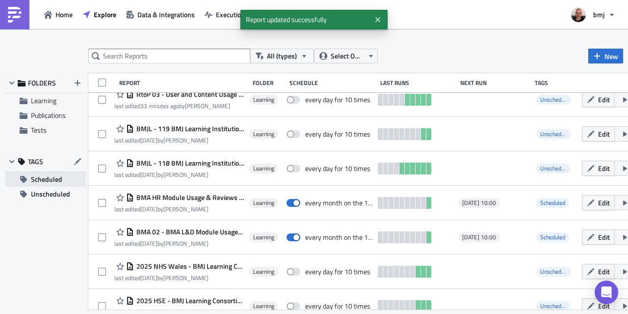
click at [24, 180] on icon "button" at bounding box center [23, 179] width 7 height 7
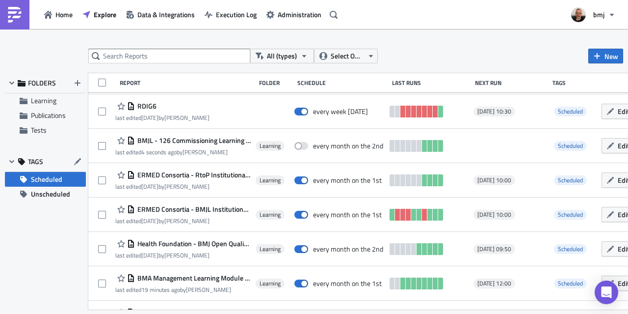
scroll to position [136, 0]
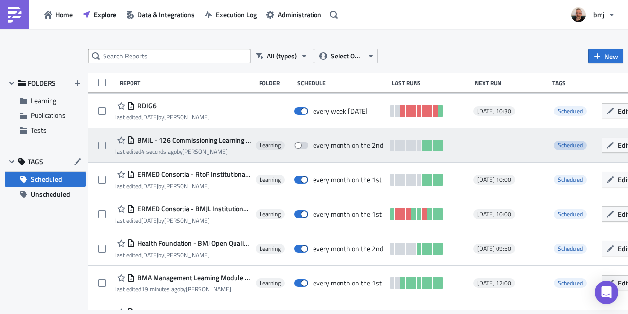
click at [563, 146] on span "Scheduled" at bounding box center [570, 144] width 25 height 9
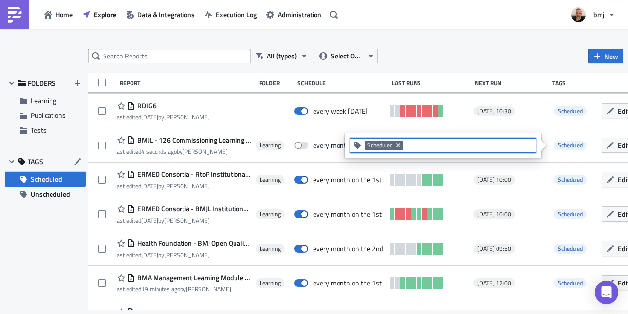
click at [487, 147] on input at bounding box center [469, 145] width 127 height 10
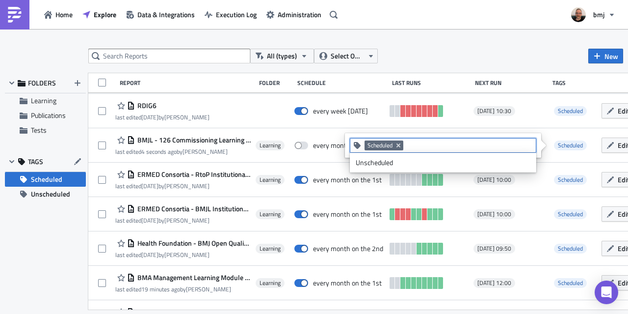
click at [399, 146] on icon "Remove Tag" at bounding box center [399, 145] width 8 height 8
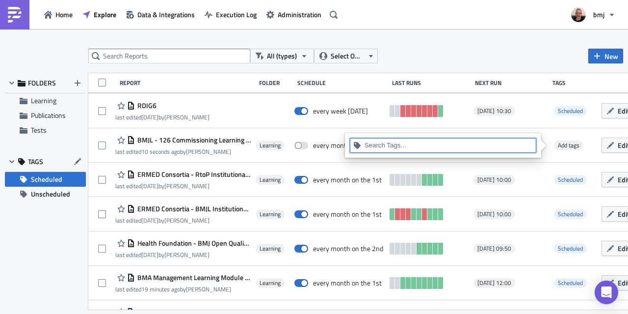
click at [462, 148] on input at bounding box center [449, 145] width 168 height 10
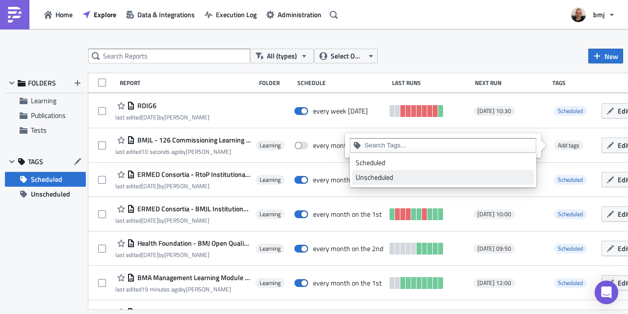
click at [413, 174] on div "Unscheduled" at bounding box center [443, 177] width 175 height 10
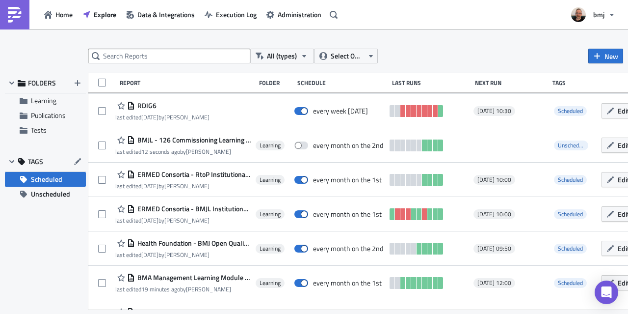
click at [50, 182] on span "Scheduled" at bounding box center [46, 179] width 31 height 15
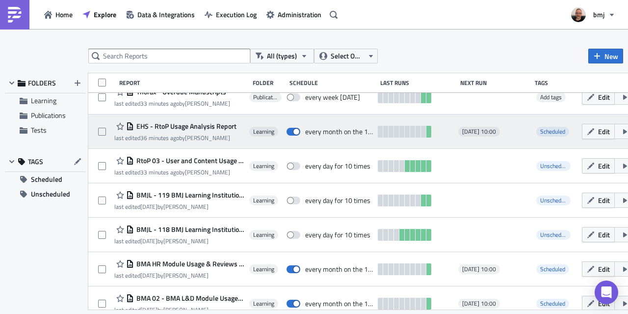
scroll to position [48, 0]
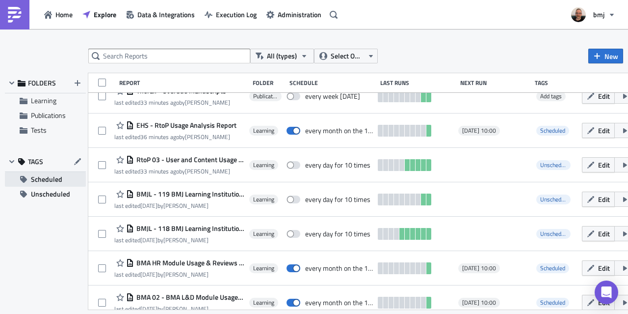
click at [53, 180] on span "Scheduled" at bounding box center [46, 179] width 31 height 15
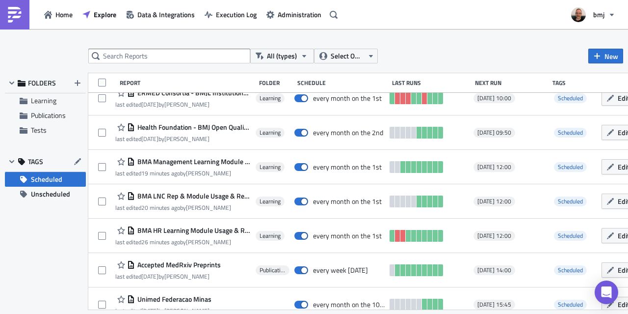
scroll to position [367, 0]
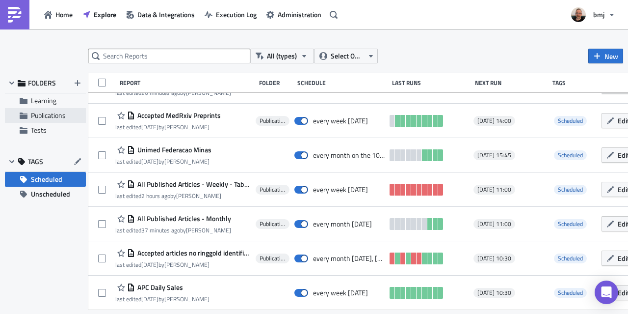
click at [50, 118] on span "Publications" at bounding box center [48, 115] width 35 height 10
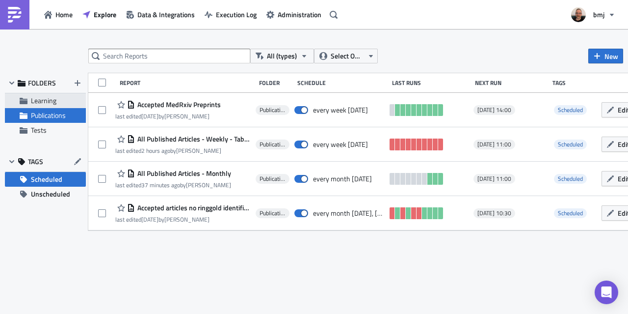
click at [49, 96] on span "Learning" at bounding box center [44, 100] width 26 height 10
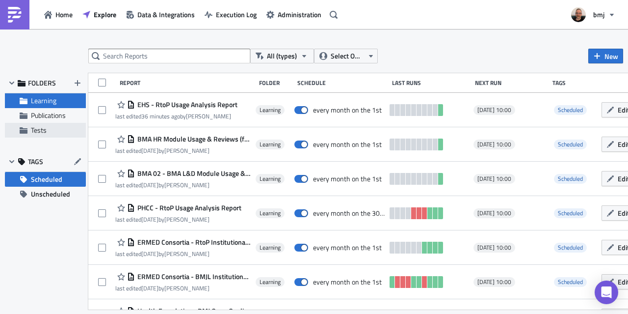
click at [49, 130] on span "Tests" at bounding box center [57, 130] width 53 height 9
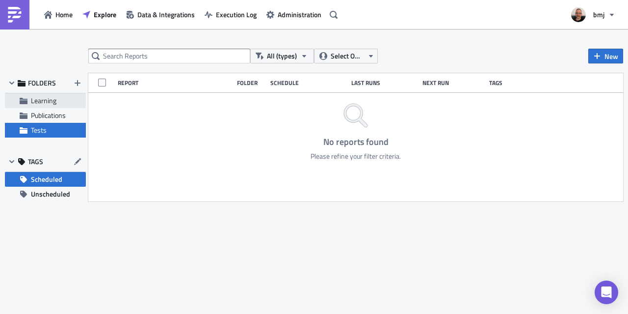
click at [51, 103] on span "Learning" at bounding box center [44, 100] width 26 height 10
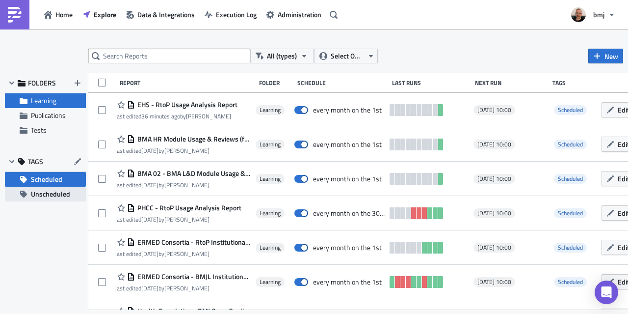
click at [55, 191] on span "Unscheduled" at bounding box center [50, 194] width 39 height 15
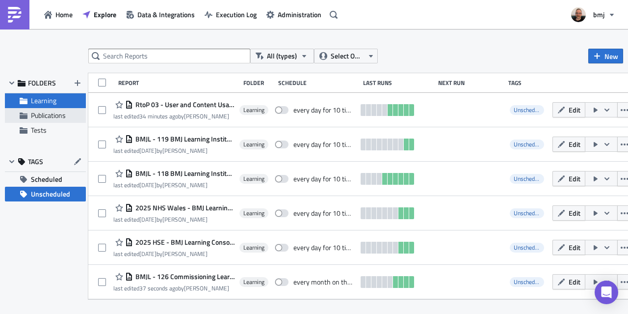
click at [56, 116] on span "Publications" at bounding box center [48, 115] width 35 height 10
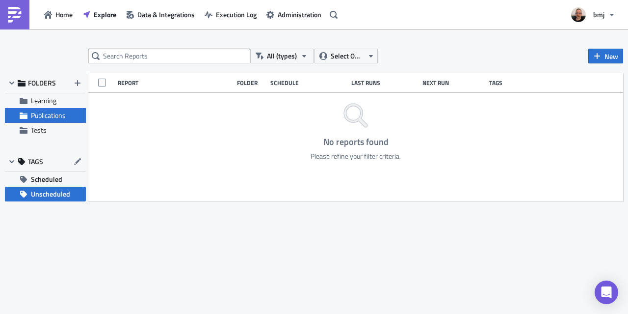
click at [51, 194] on span "Unscheduled" at bounding box center [50, 194] width 39 height 15
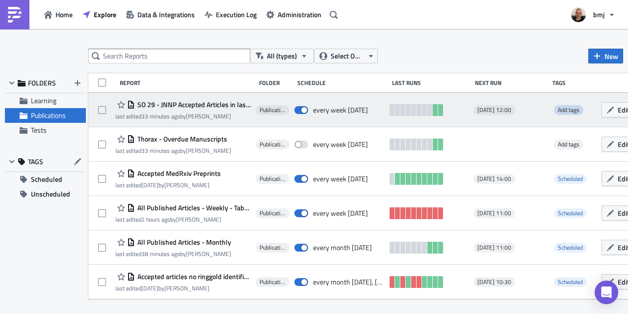
click at [572, 108] on span "Add tags" at bounding box center [569, 109] width 22 height 9
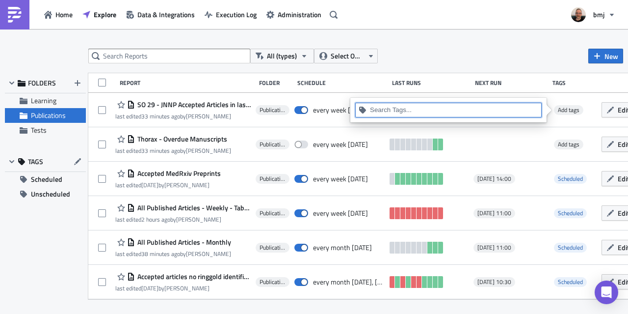
click at [417, 111] on input at bounding box center [454, 110] width 168 height 10
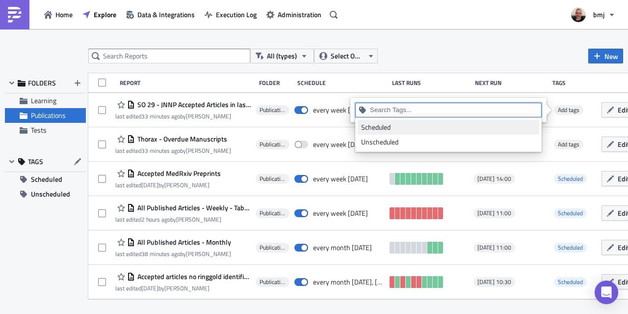
click at [384, 128] on div "Scheduled" at bounding box center [448, 127] width 175 height 10
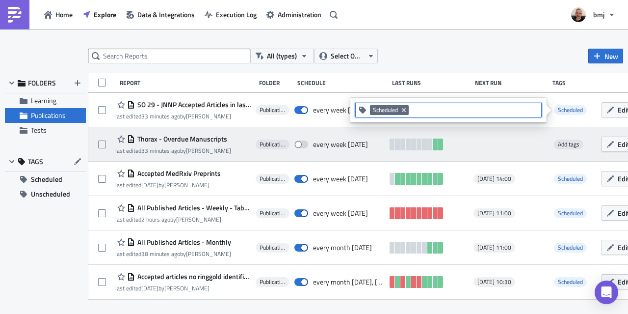
click at [539, 154] on div "Thorax - Overdue Manuscripts last edited 33 minutes ago by [PERSON_NAME] Public…" at bounding box center [397, 144] width 619 height 34
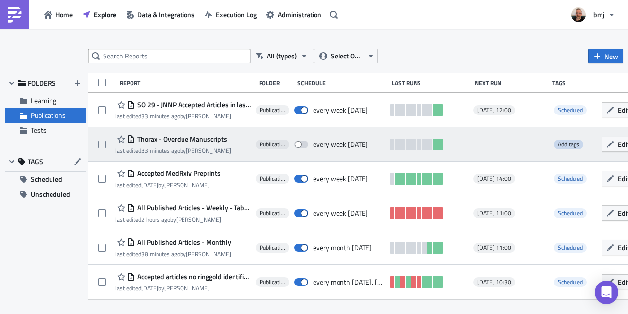
click at [565, 147] on span "Add tags" at bounding box center [569, 143] width 22 height 9
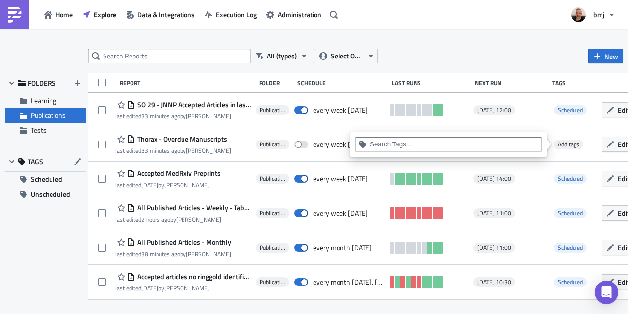
click at [481, 144] on input at bounding box center [454, 144] width 168 height 10
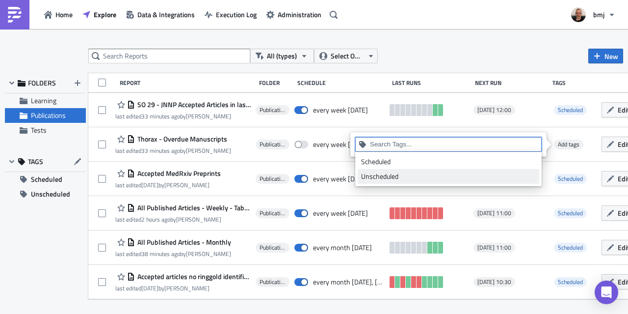
click at [382, 182] on link "Unscheduled" at bounding box center [449, 176] width 182 height 15
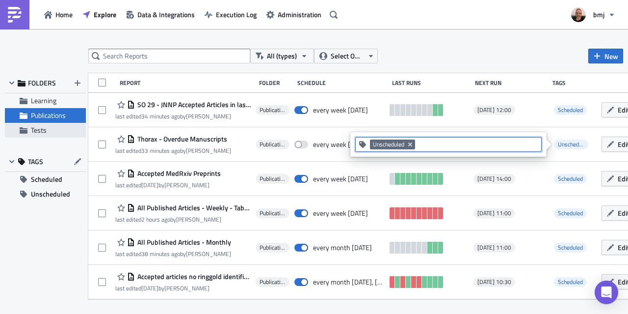
click at [42, 132] on span "Tests" at bounding box center [39, 130] width 16 height 10
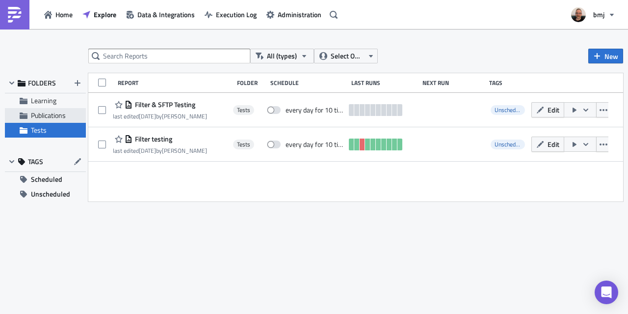
click at [45, 119] on div "Publications" at bounding box center [45, 115] width 81 height 15
